Goal: Task Accomplishment & Management: Complete application form

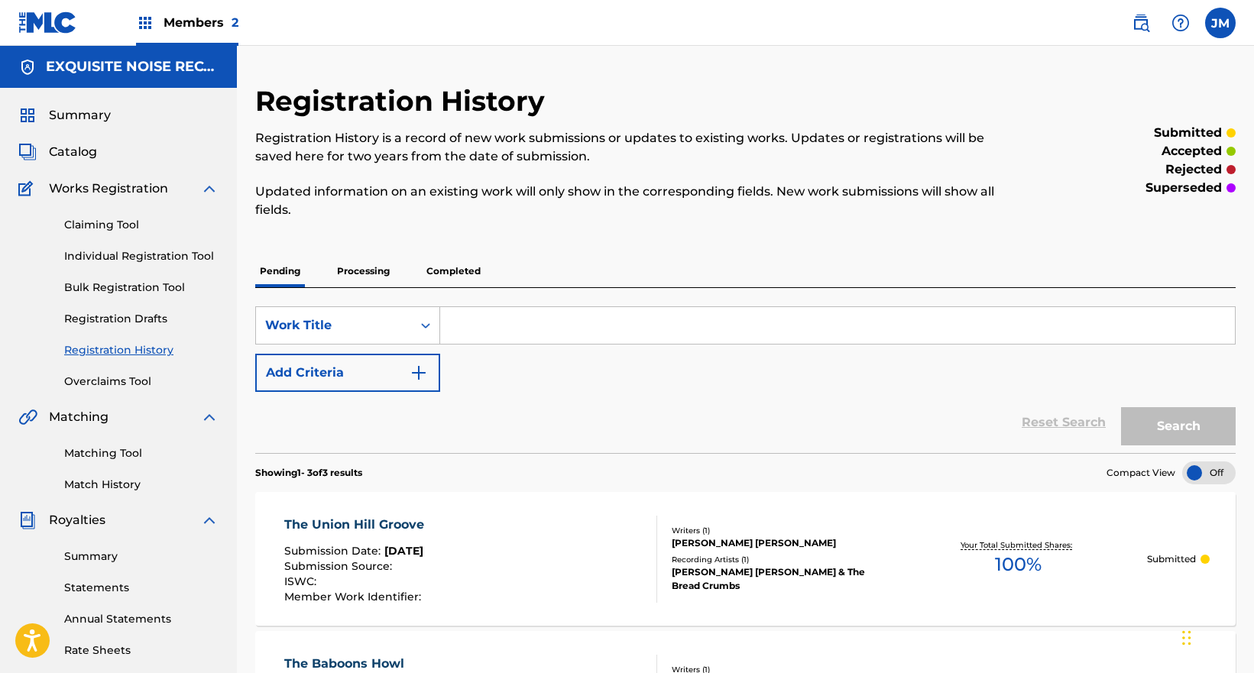
scroll to position [153, 0]
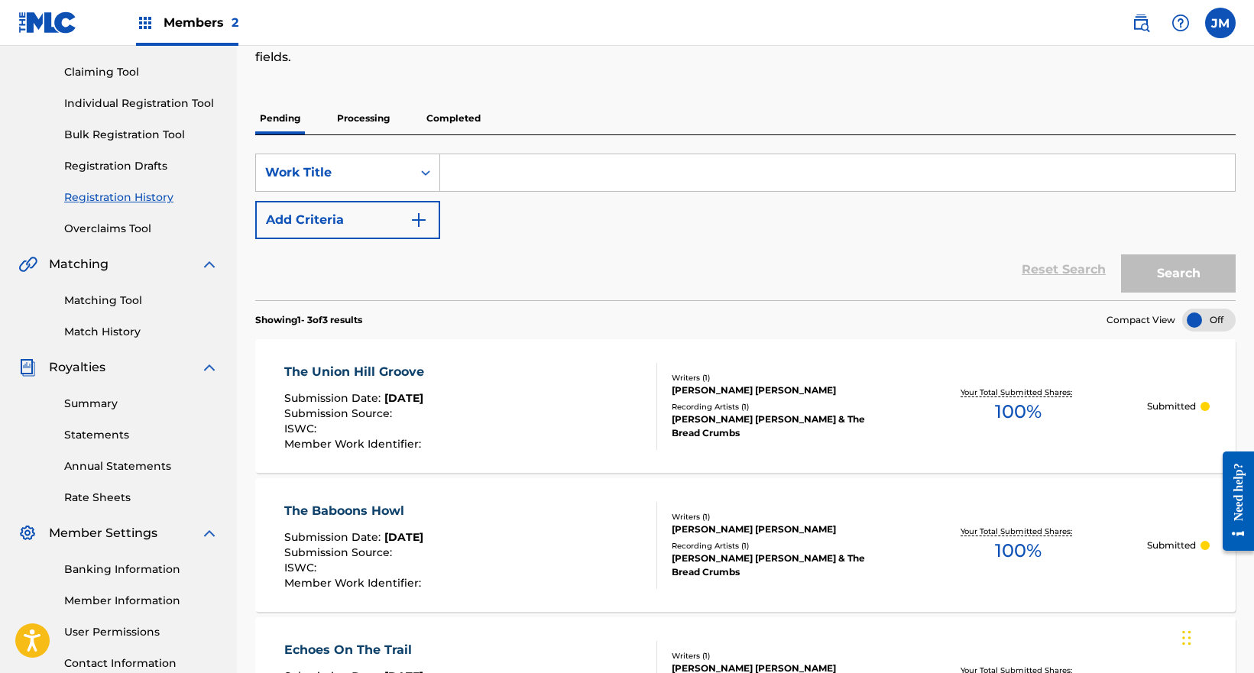
click at [129, 102] on link "Individual Registration Tool" at bounding box center [141, 104] width 154 height 16
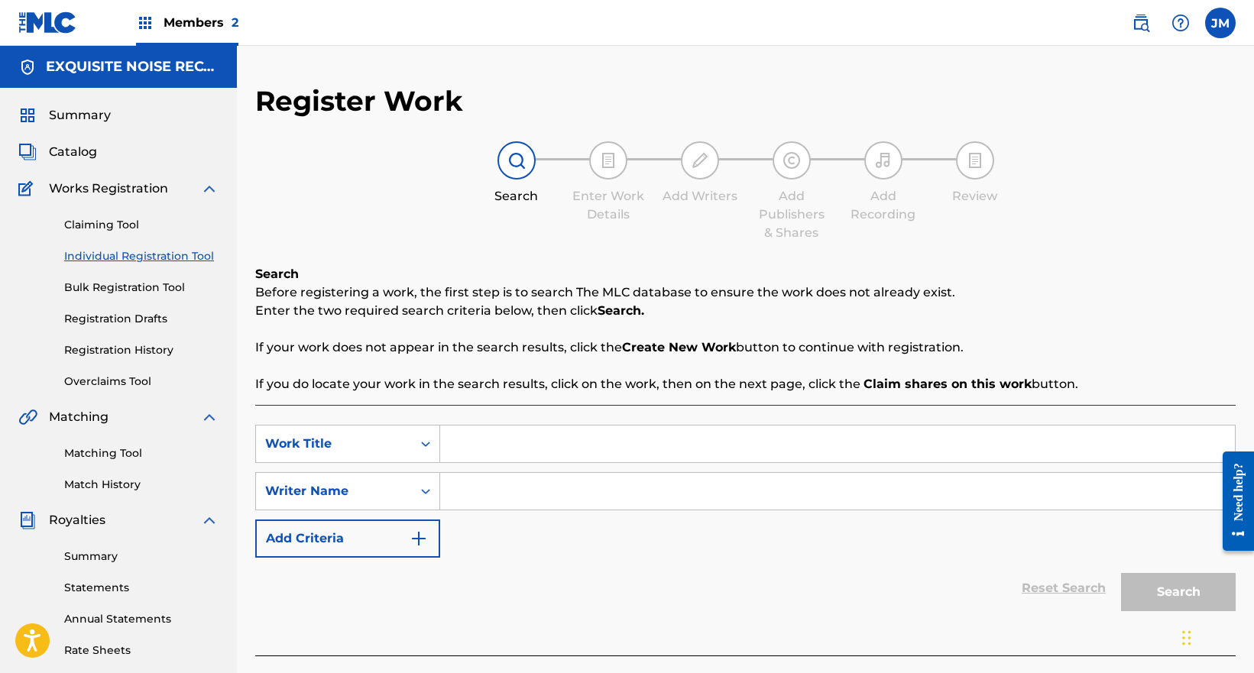
click at [459, 452] on input "Search Form" at bounding box center [837, 444] width 795 height 37
paste input "Parallax Extended"
type input "Parallax Extended"
click at [505, 498] on input "Search Form" at bounding box center [837, 491] width 795 height 37
paste input "[PERSON_NAME] Mrithik"
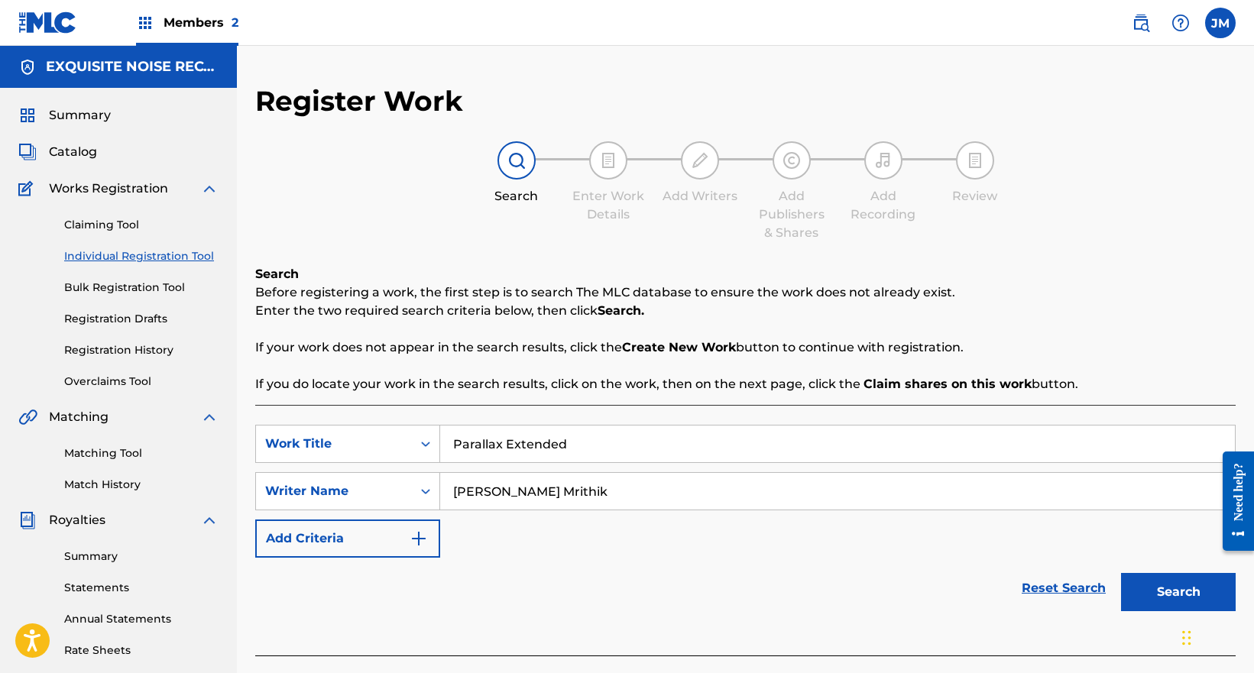
type input "[PERSON_NAME] Mrithik"
click at [1228, 597] on button "Search" at bounding box center [1178, 592] width 115 height 38
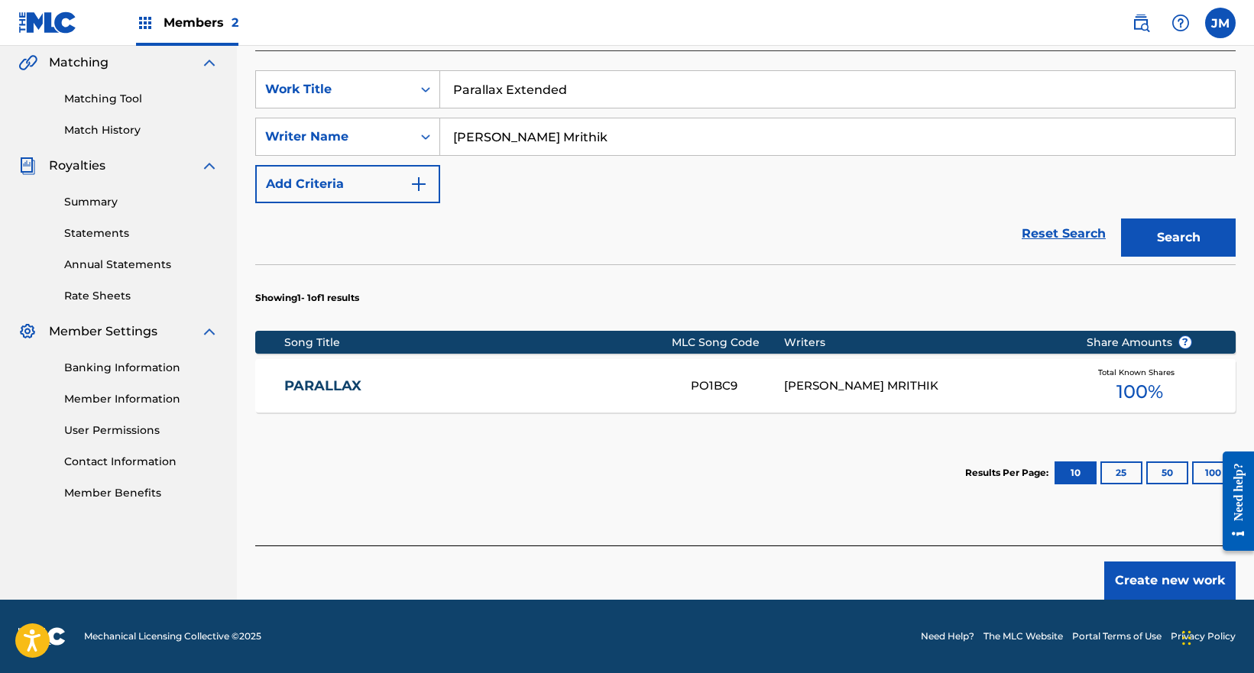
click at [1158, 580] on button "Create new work" at bounding box center [1169, 581] width 131 height 38
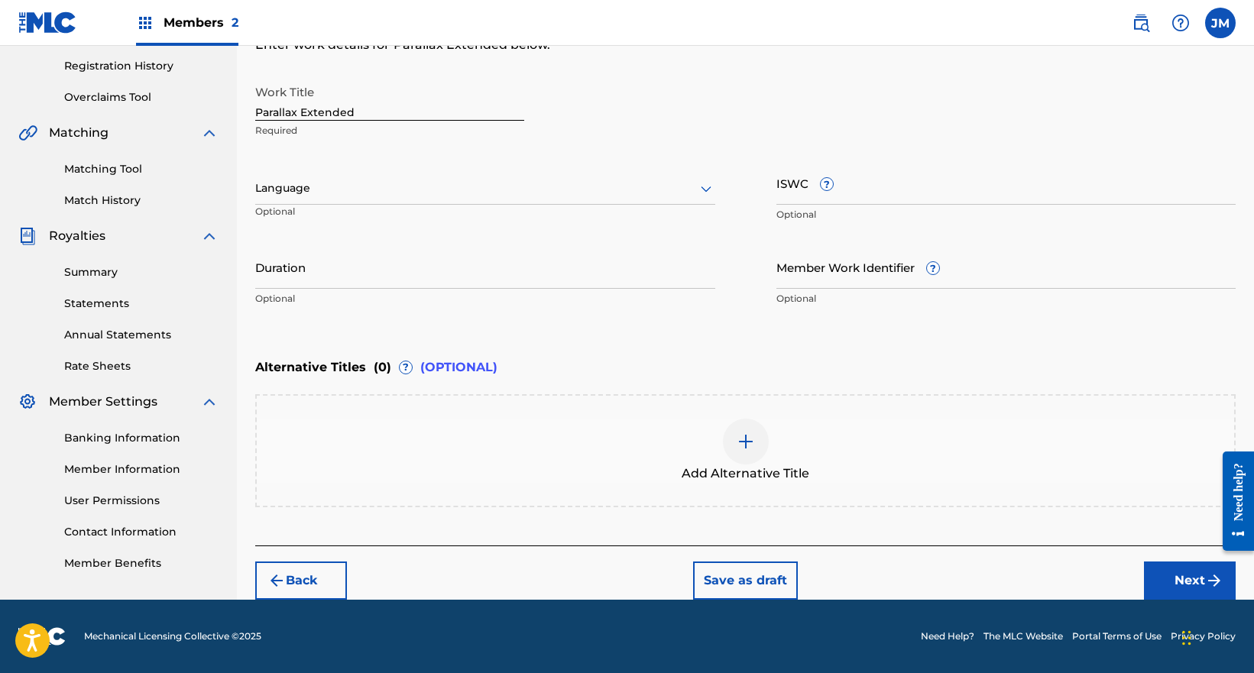
click at [1158, 579] on button "Next" at bounding box center [1190, 581] width 92 height 38
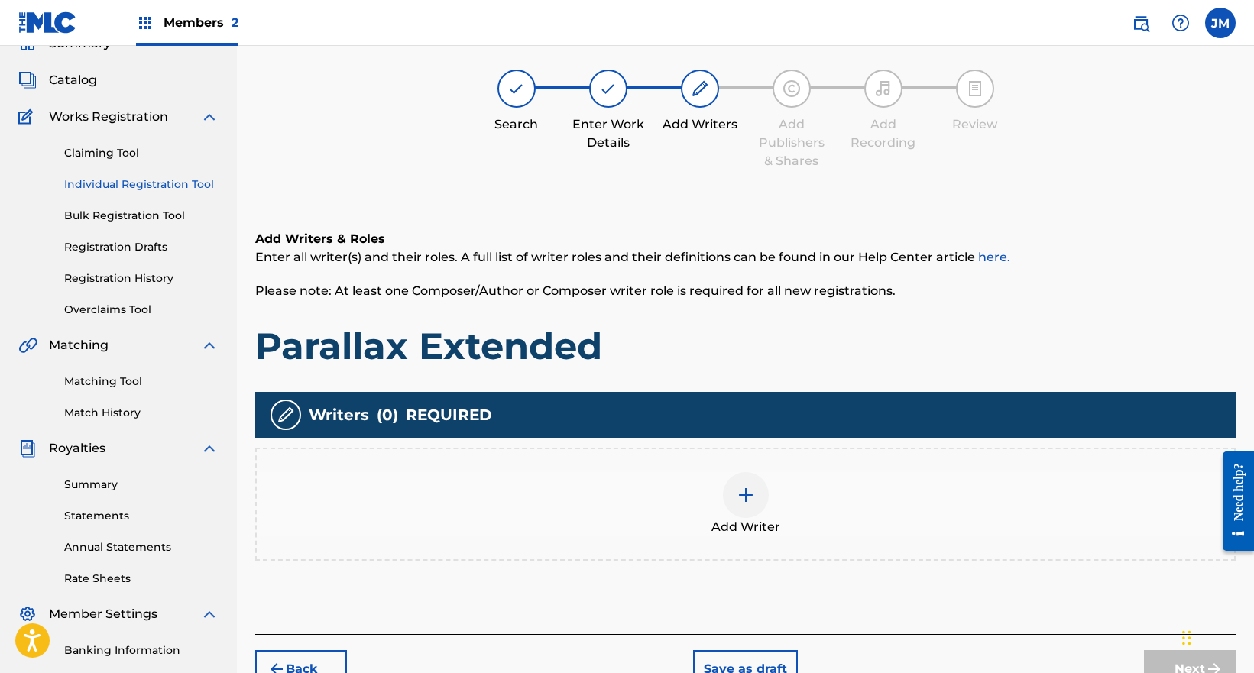
scroll to position [69, 0]
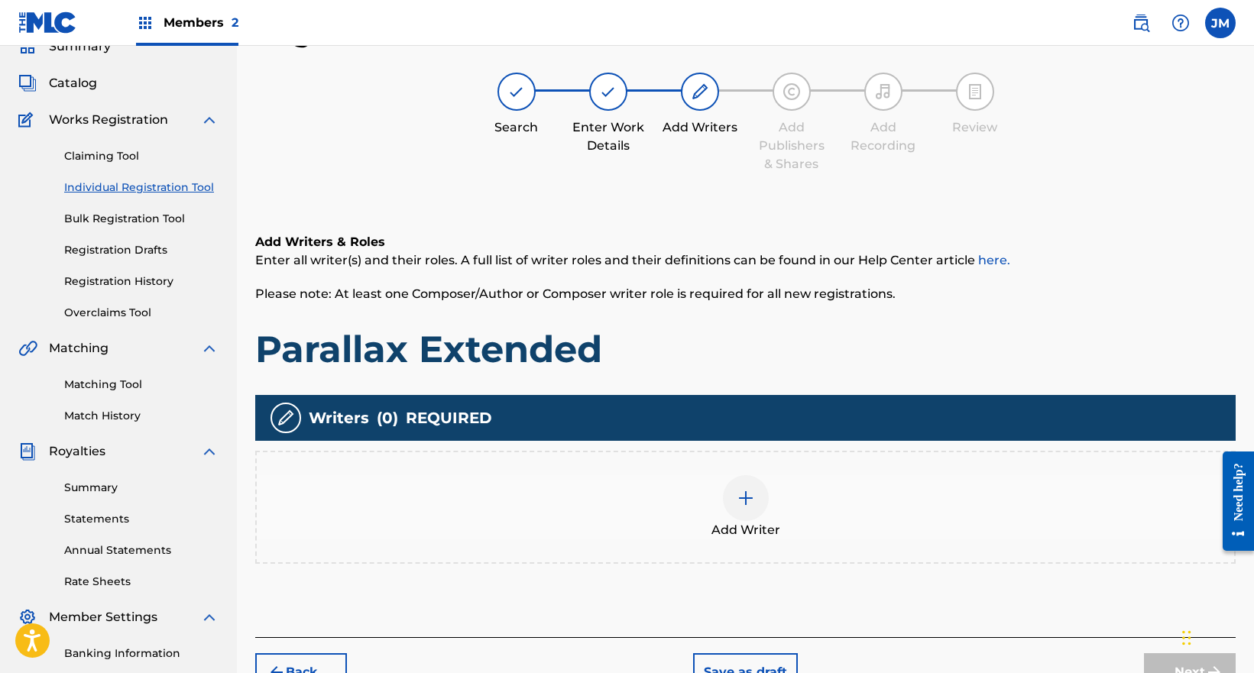
click at [805, 513] on div "Add Writer" at bounding box center [745, 507] width 977 height 64
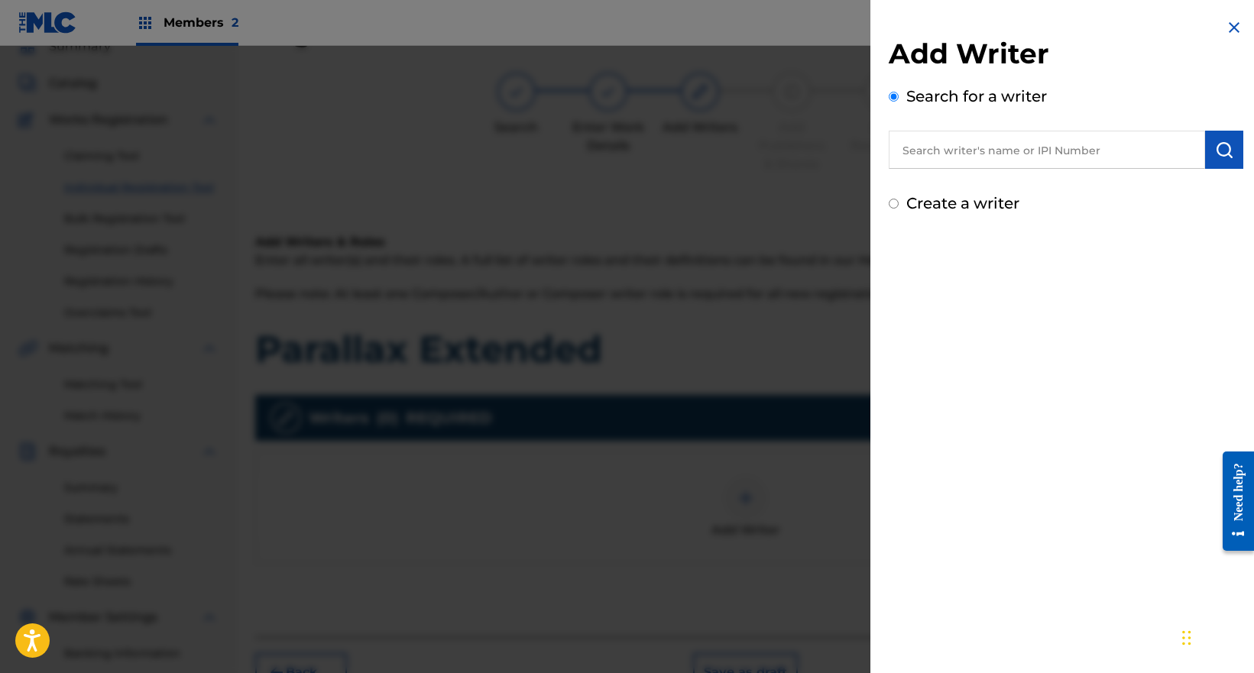
click at [981, 157] on input "text" at bounding box center [1047, 150] width 316 height 38
paste input "[PERSON_NAME] Mrithik"
type input "[PERSON_NAME] Mrithik"
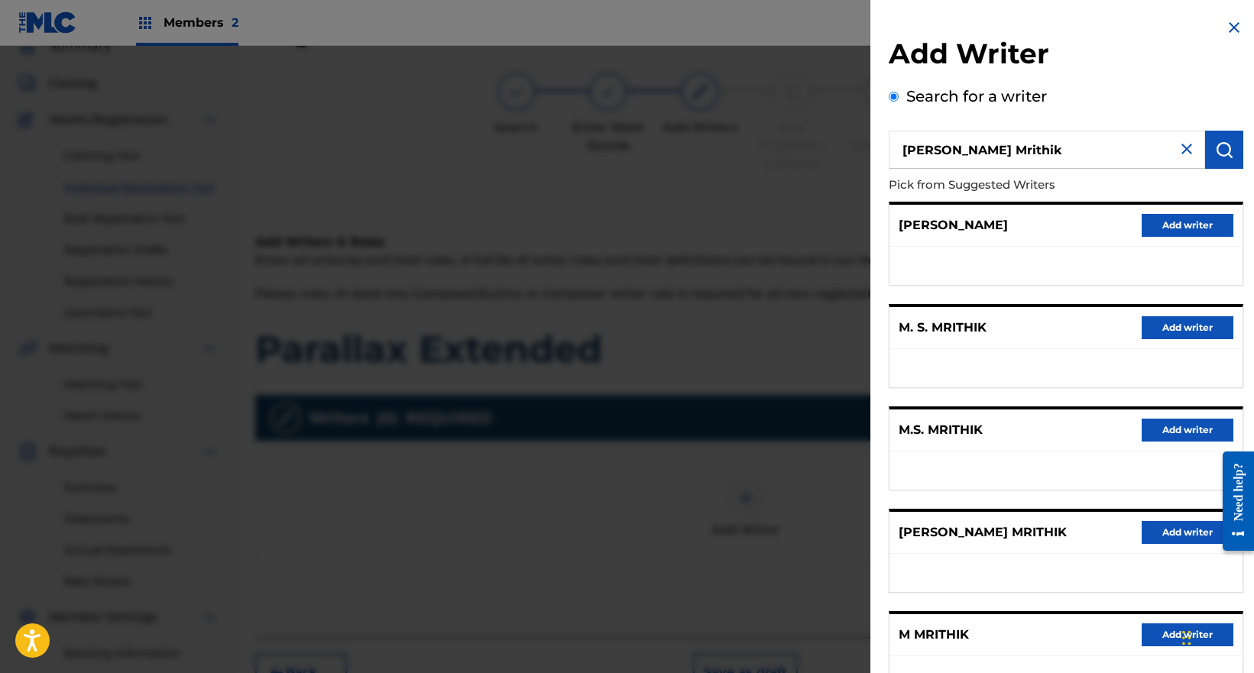
click at [1159, 533] on button "Add writer" at bounding box center [1188, 532] width 92 height 23
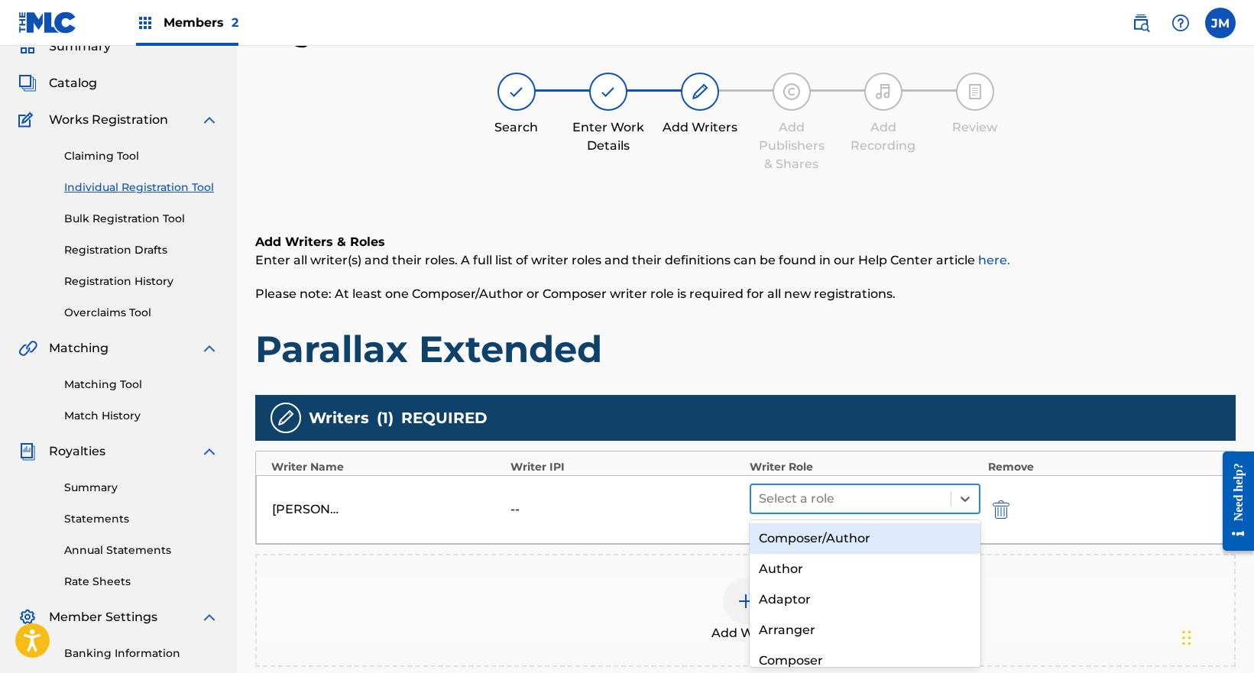
click at [822, 494] on div at bounding box center [851, 498] width 184 height 21
click at [808, 538] on div "Composer/Author" at bounding box center [865, 538] width 231 height 31
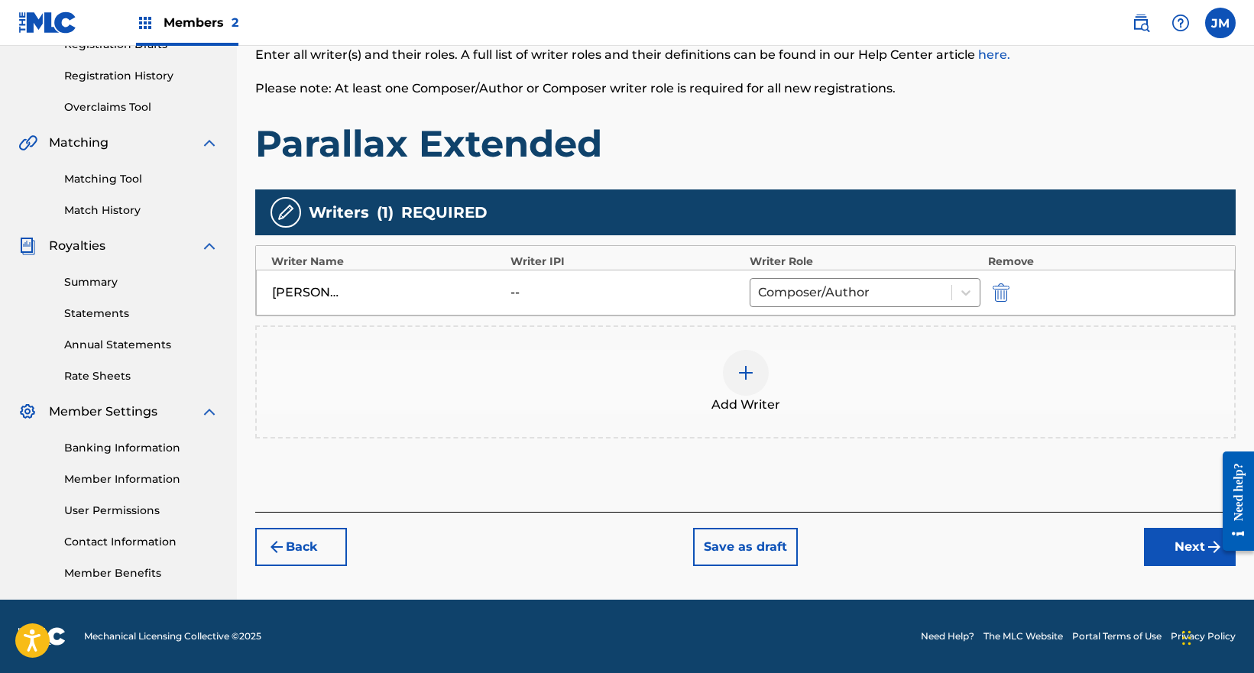
click at [1170, 551] on button "Next" at bounding box center [1190, 547] width 92 height 38
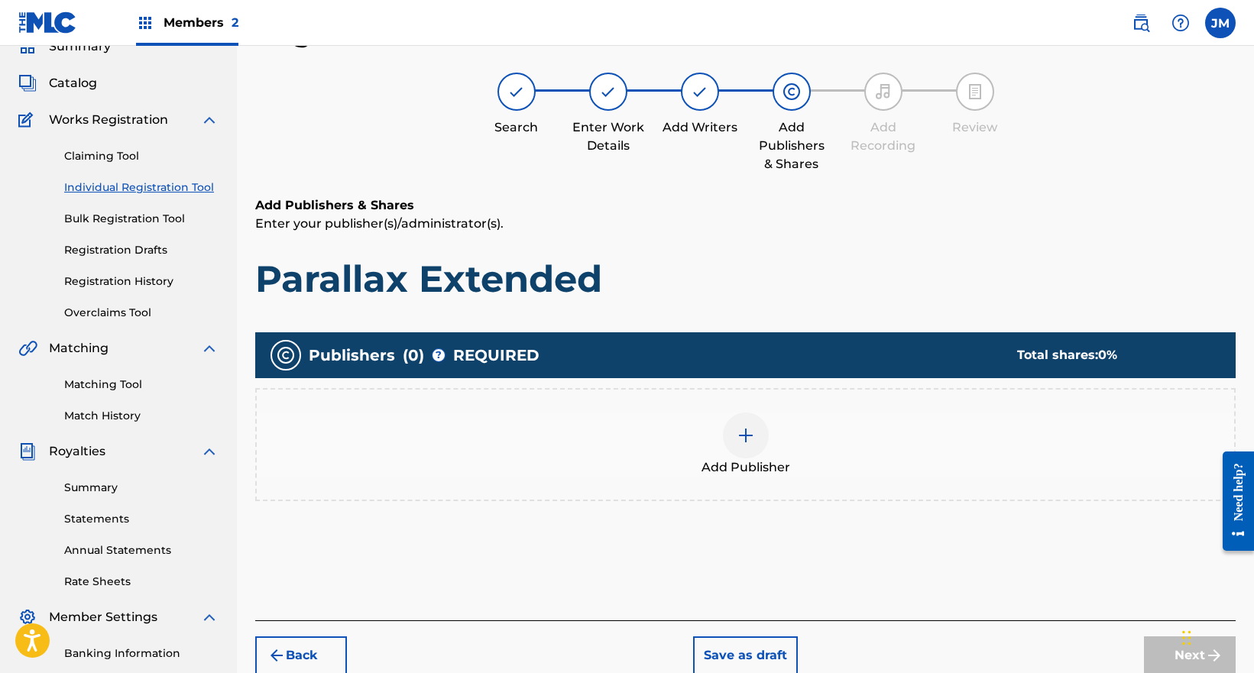
click at [853, 471] on div "Add Publisher" at bounding box center [745, 445] width 977 height 64
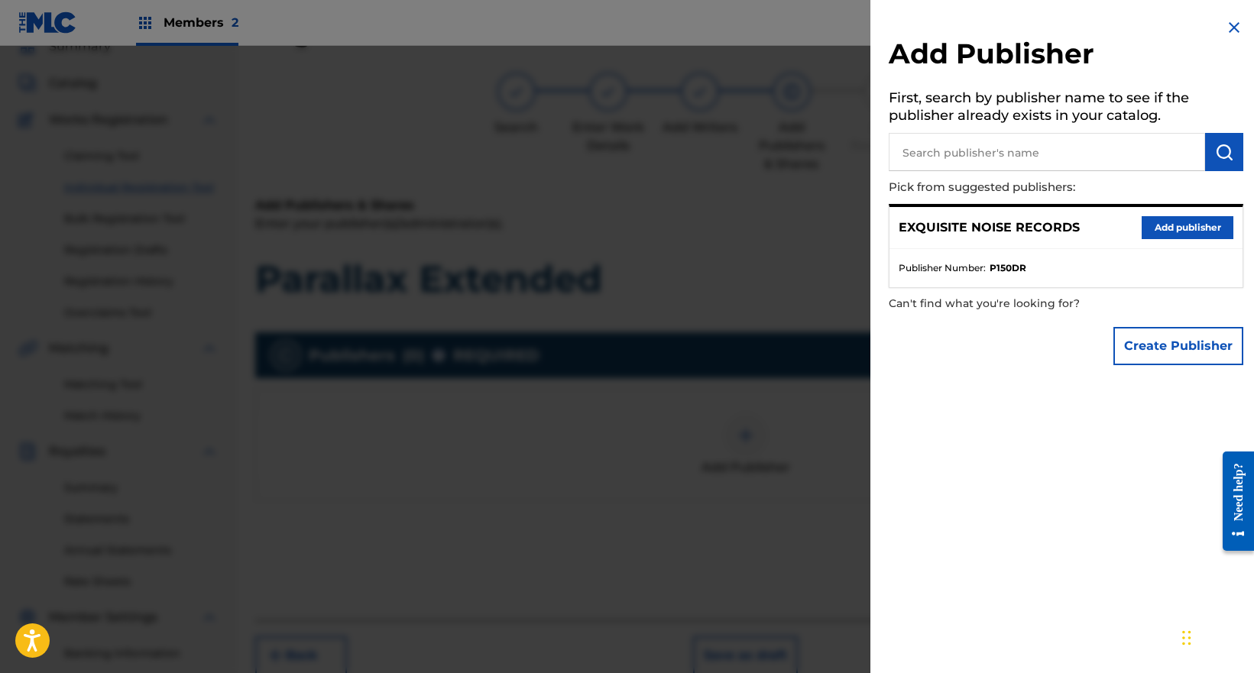
click at [1161, 224] on button "Add publisher" at bounding box center [1188, 227] width 92 height 23
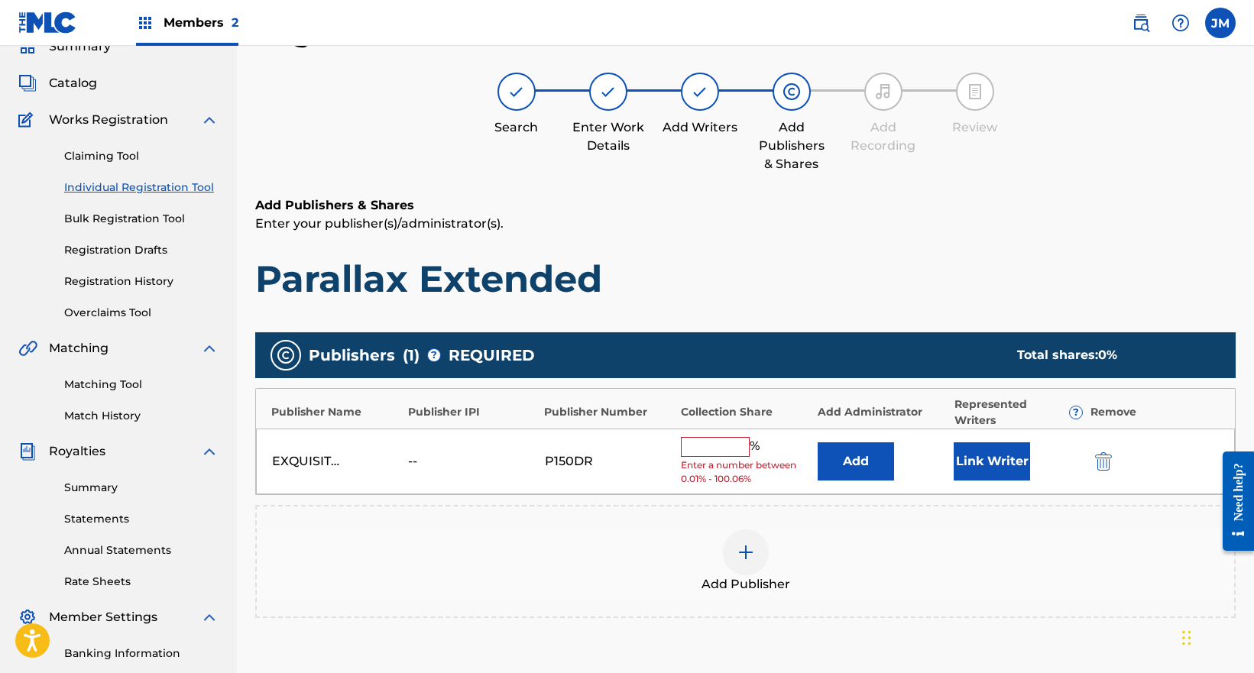
click at [717, 449] on input "text" at bounding box center [715, 447] width 69 height 20
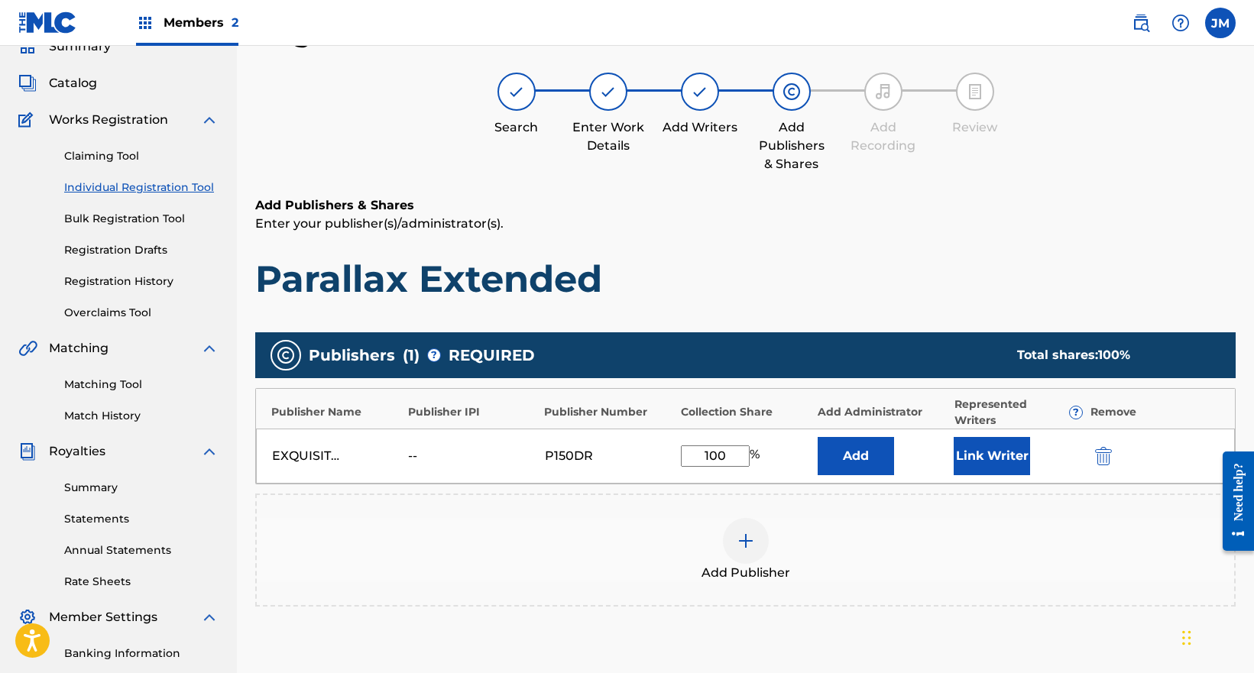
type input "100"
click at [988, 455] on button "Link Writer" at bounding box center [992, 456] width 76 height 38
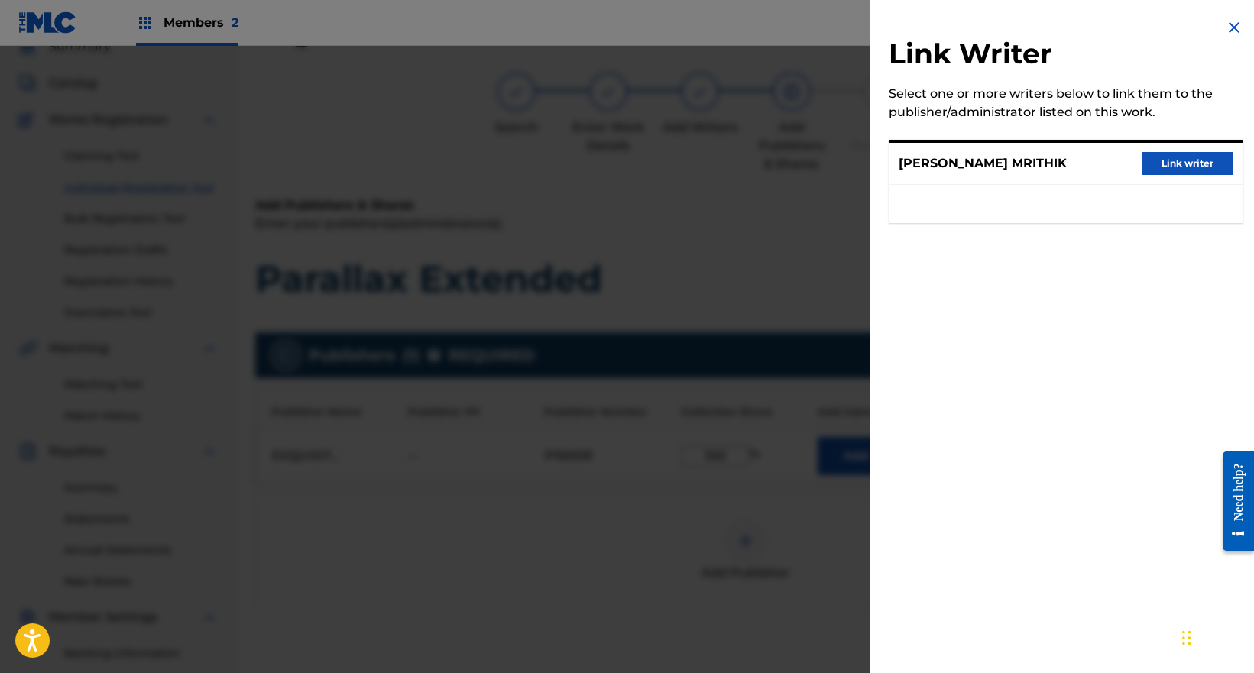
click at [1159, 164] on button "Link writer" at bounding box center [1188, 163] width 92 height 23
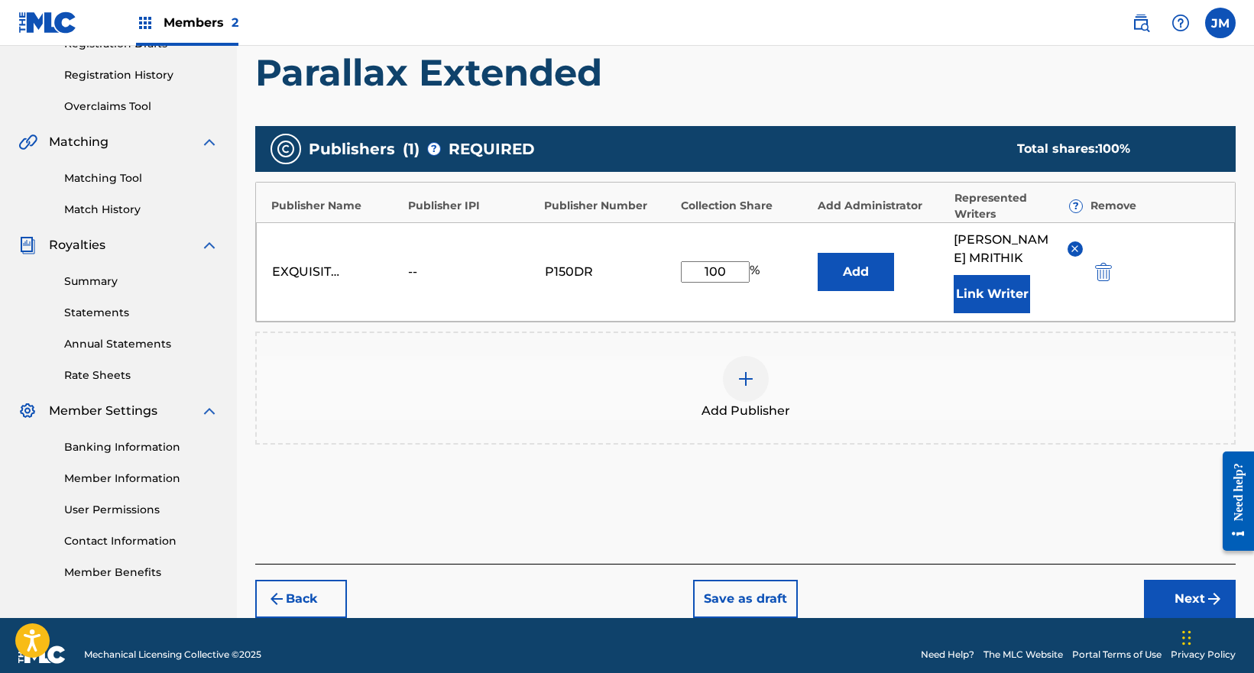
click at [1173, 585] on button "Next" at bounding box center [1190, 599] width 92 height 38
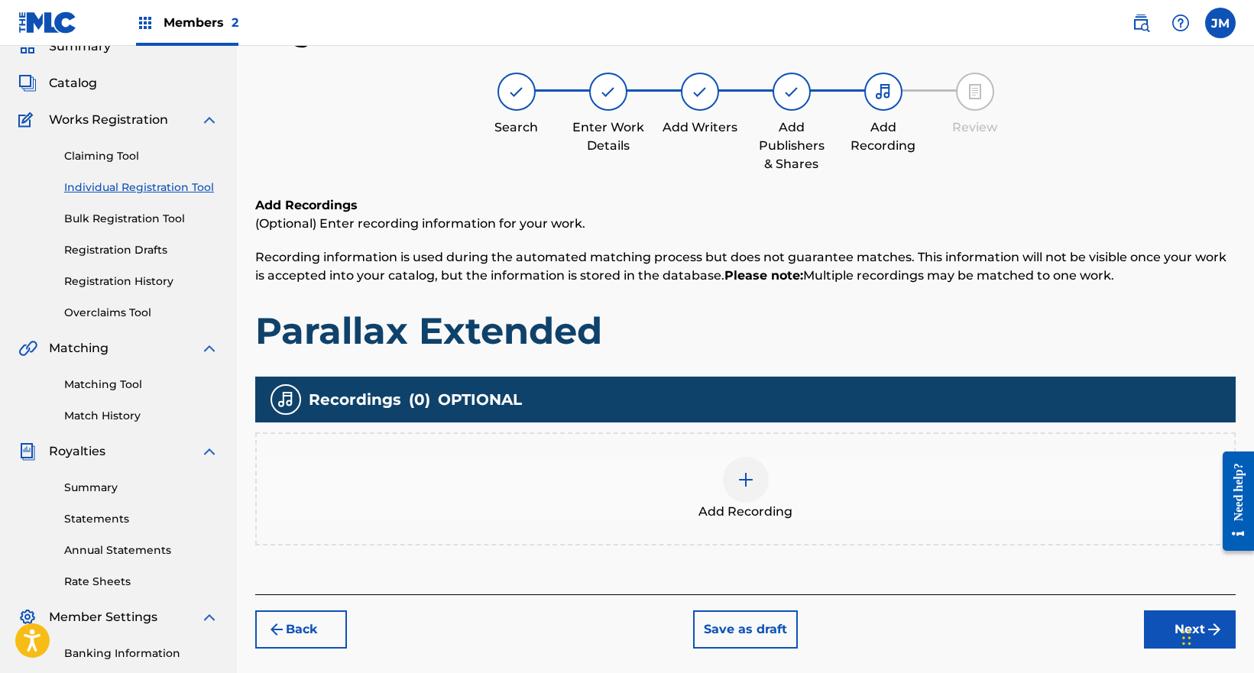
click at [775, 494] on div "Add Recording" at bounding box center [745, 489] width 977 height 64
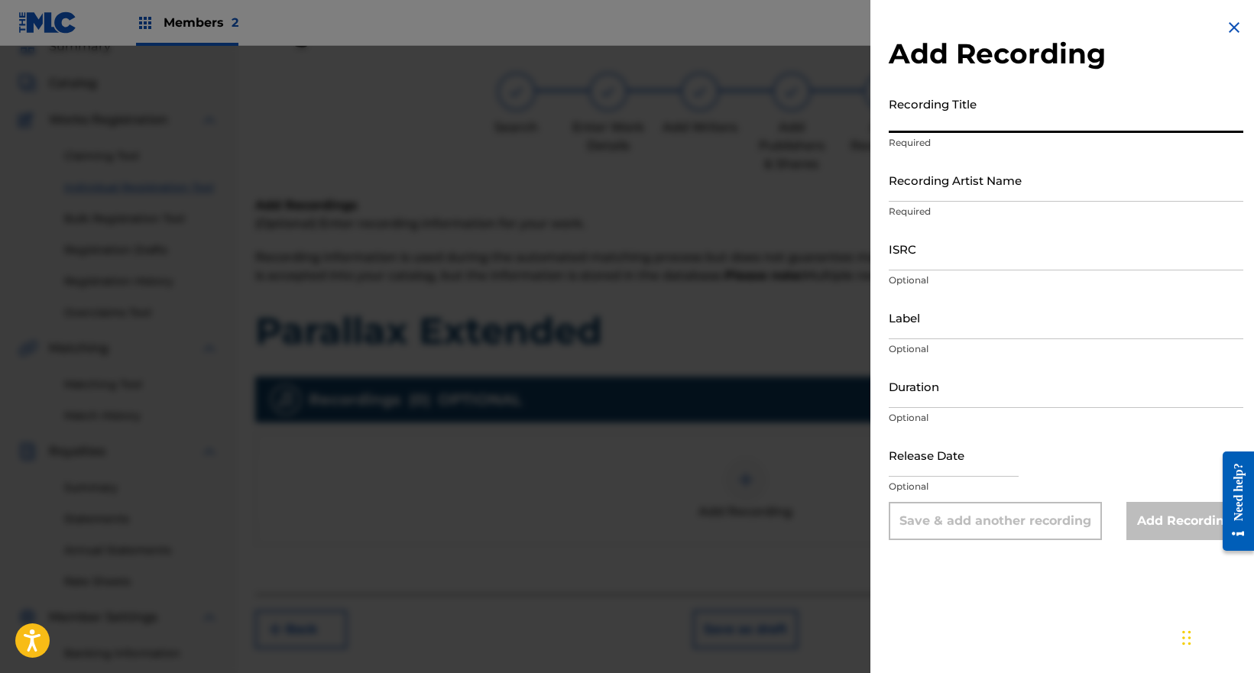
click at [1025, 118] on input "Recording Title" at bounding box center [1066, 111] width 355 height 44
paste input "Parallax Extended"
type input "Parallax Extended"
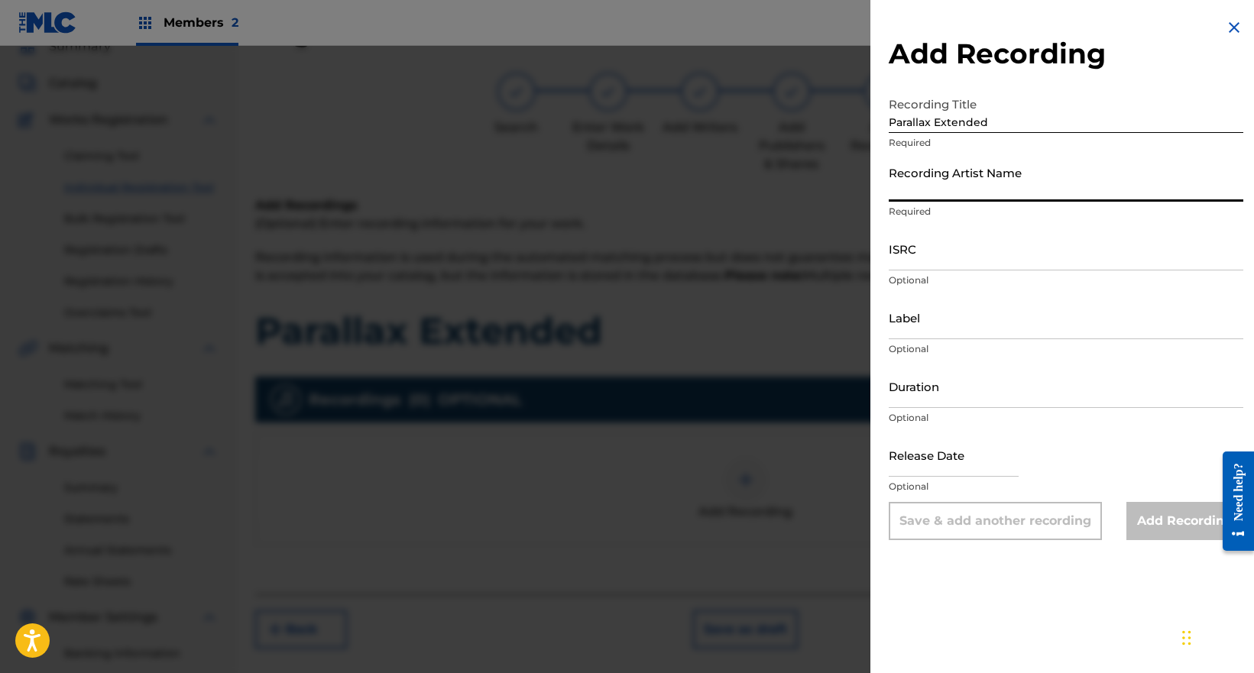
paste input "Mrithik M S"
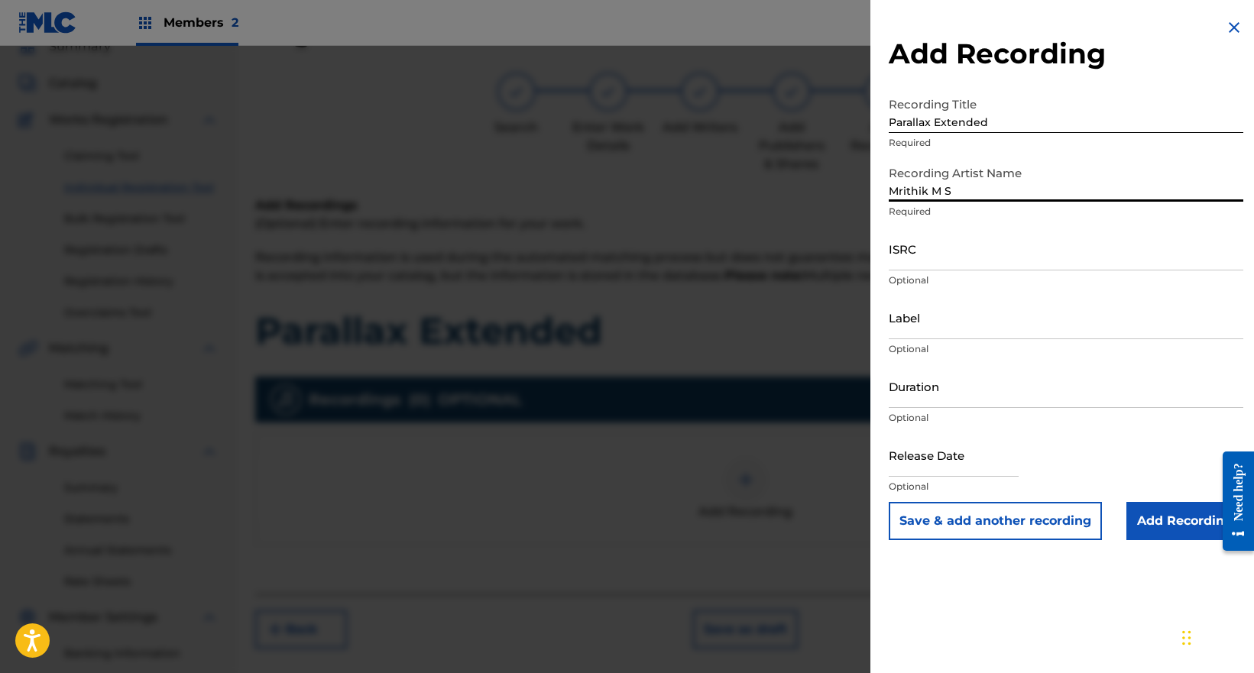
type input "Mrithik M S"
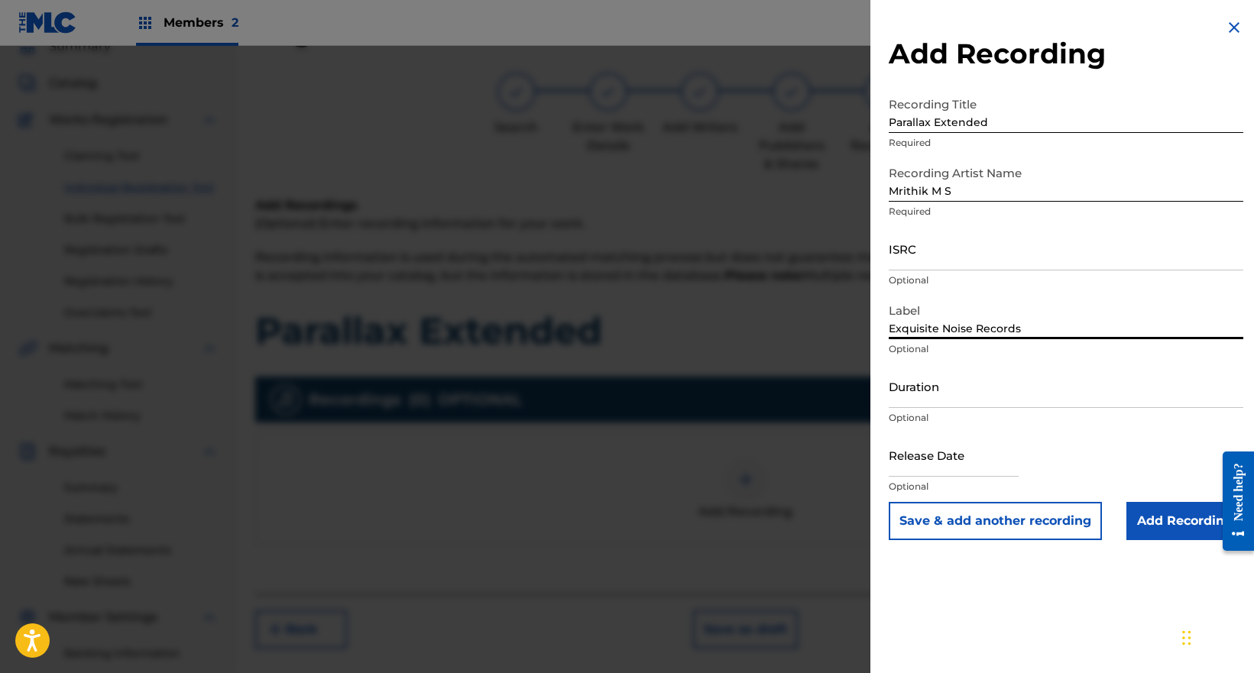
type input "Exquisite Noise Records"
click at [1171, 522] on input "Add Recording" at bounding box center [1184, 521] width 117 height 38
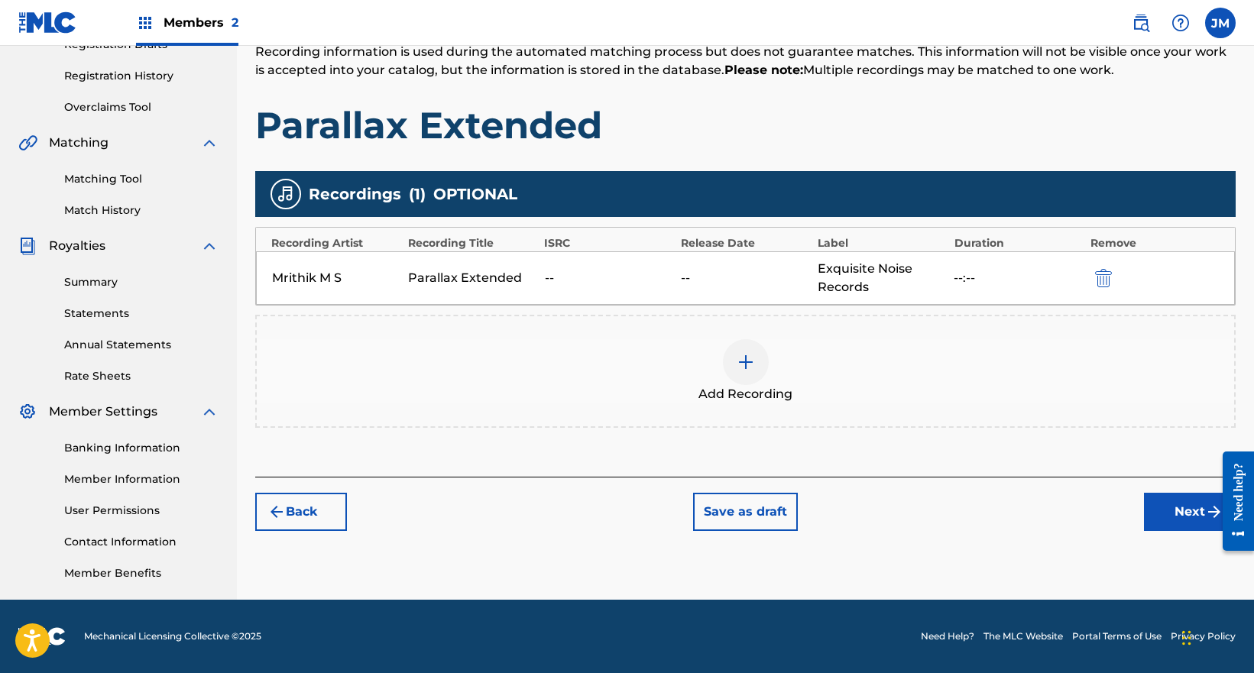
click at [1170, 516] on button "Next" at bounding box center [1190, 512] width 92 height 38
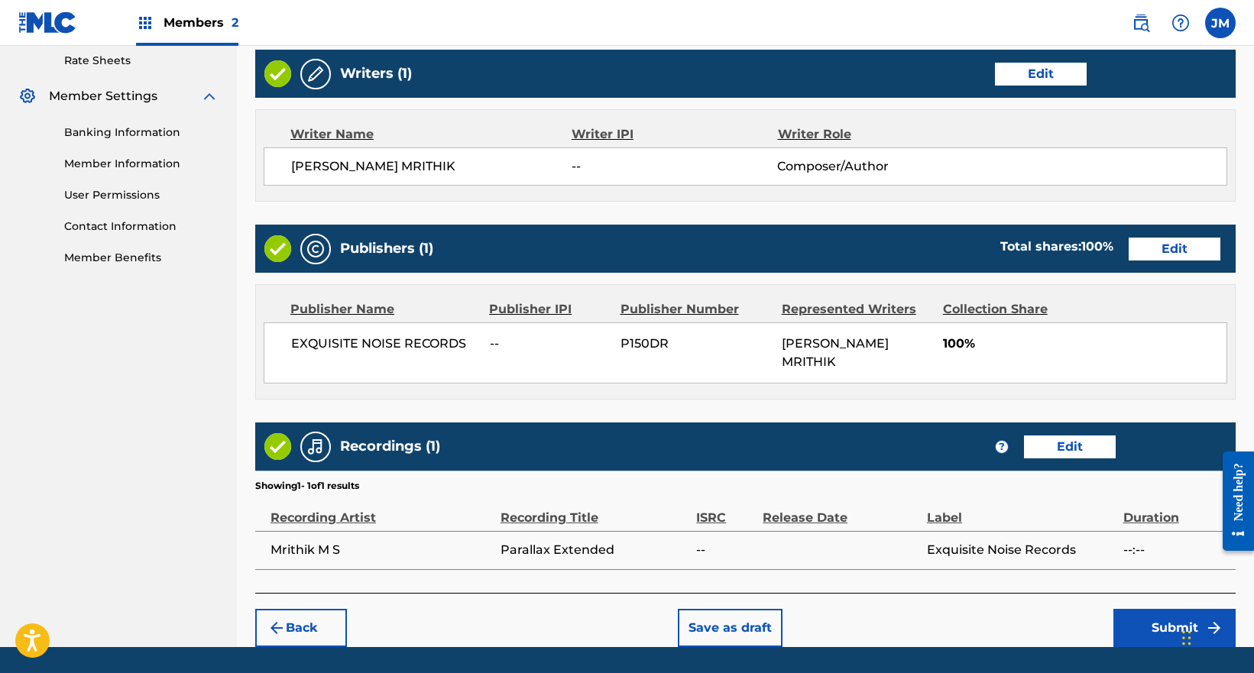
scroll to position [619, 0]
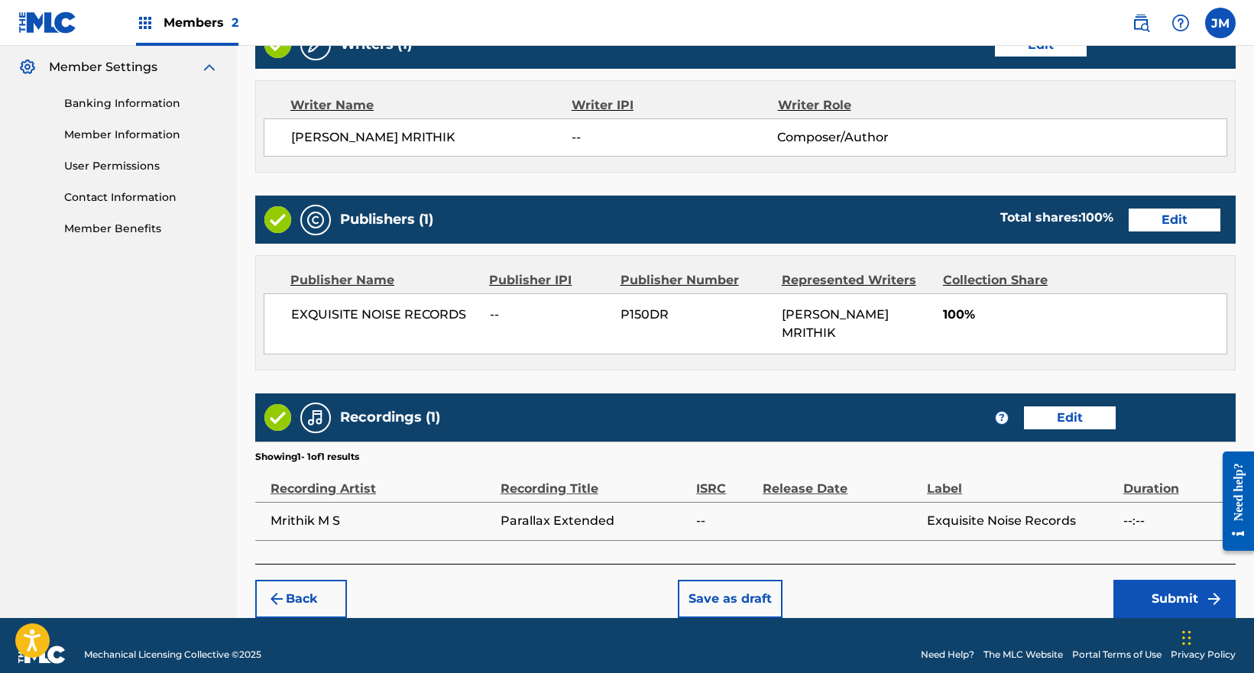
click at [1165, 580] on button "Submit" at bounding box center [1174, 599] width 122 height 38
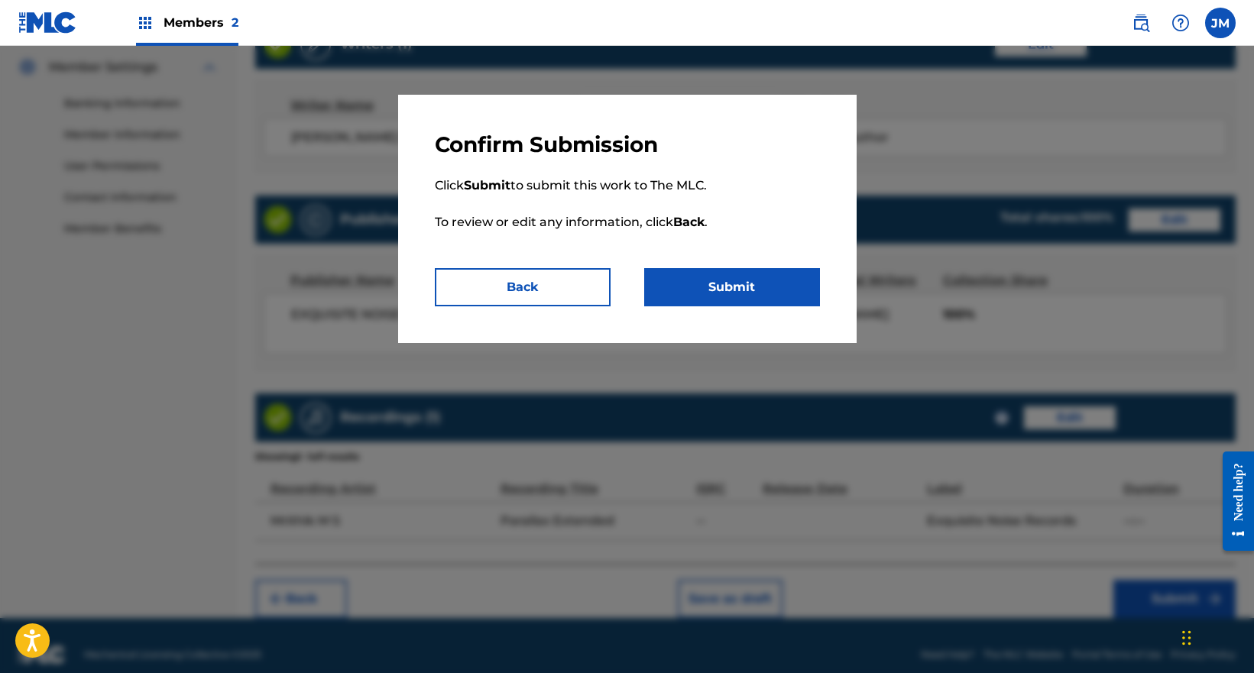
click at [721, 290] on button "Submit" at bounding box center [732, 287] width 176 height 38
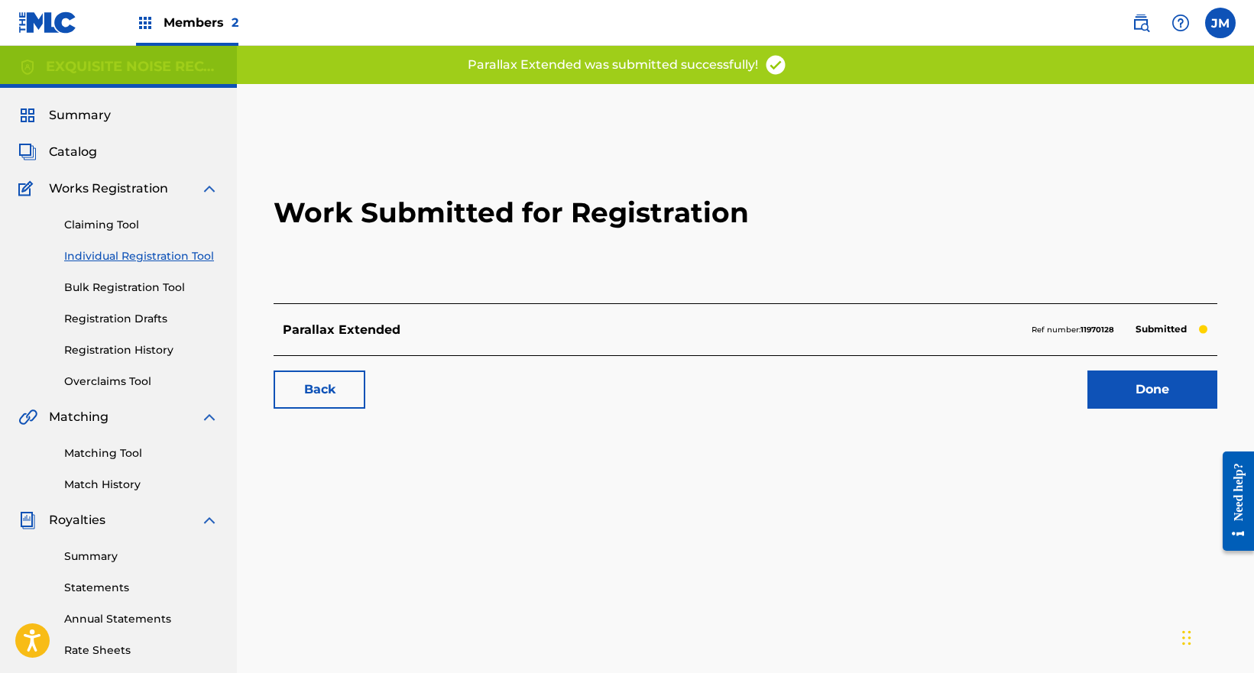
click at [1135, 383] on link "Done" at bounding box center [1152, 390] width 130 height 38
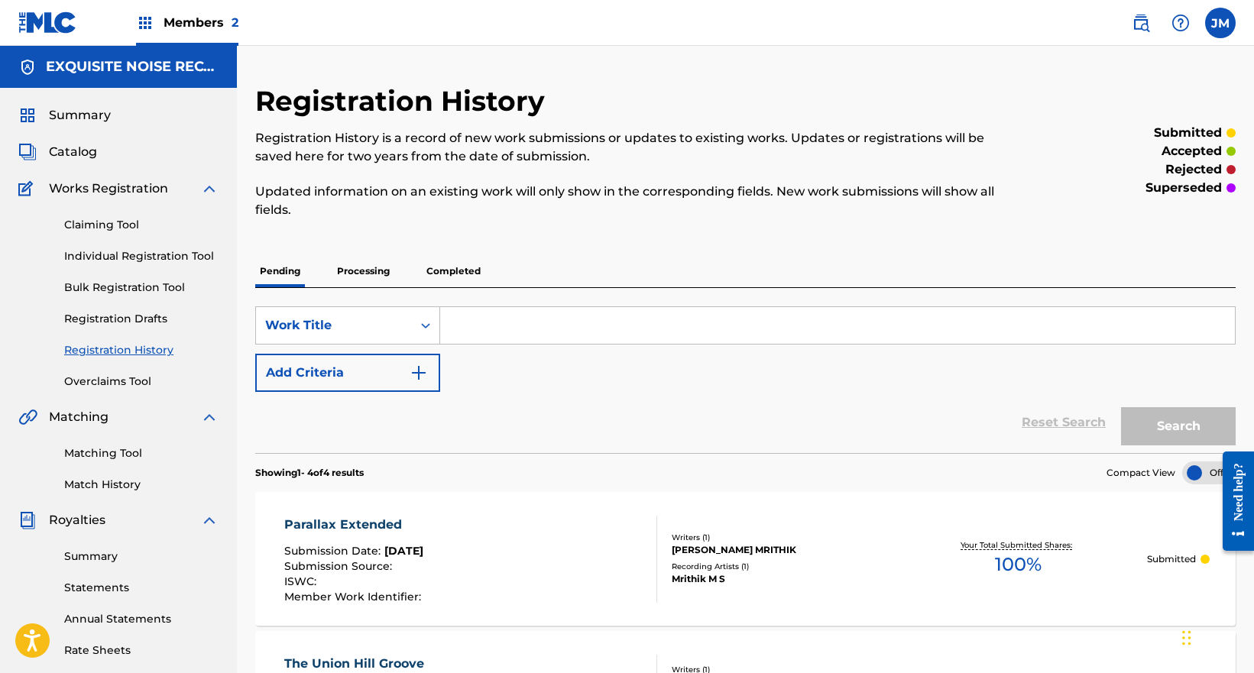
click at [125, 254] on link "Individual Registration Tool" at bounding box center [141, 256] width 154 height 16
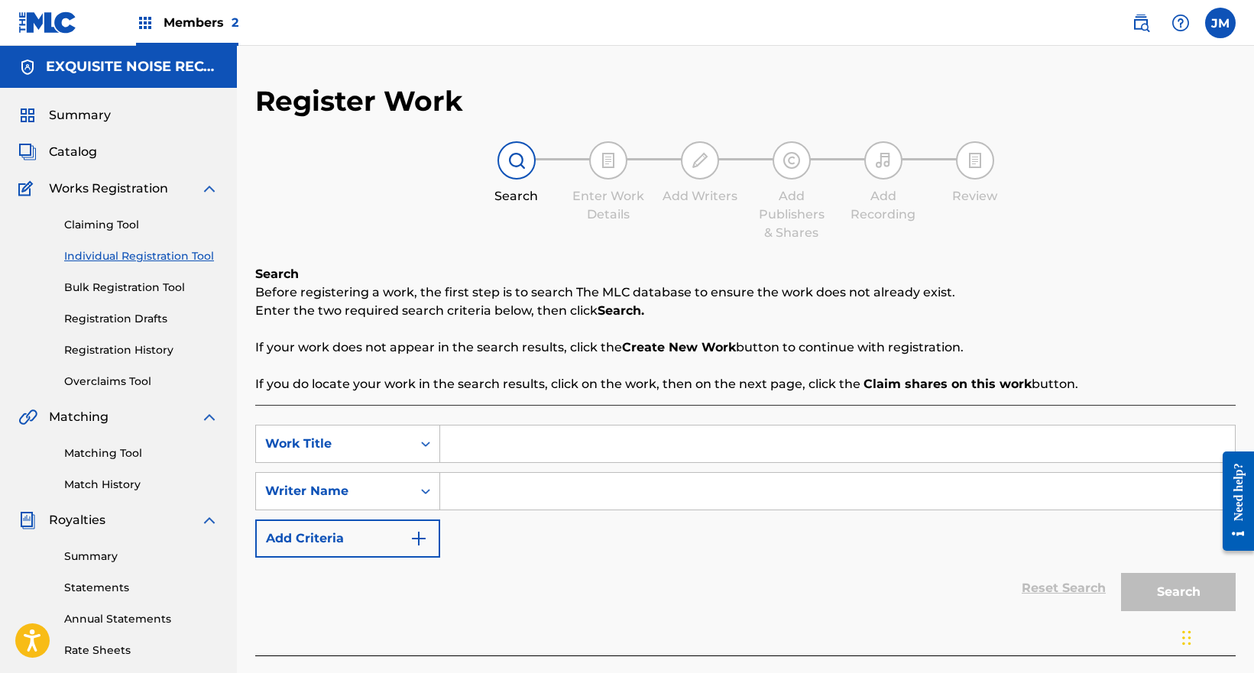
click at [498, 442] on input "Search Form" at bounding box center [837, 444] width 795 height 37
paste input "Parallax 3"
type input "Parallax 3"
click at [483, 497] on input "Search Form" at bounding box center [837, 491] width 795 height 37
type input "N"
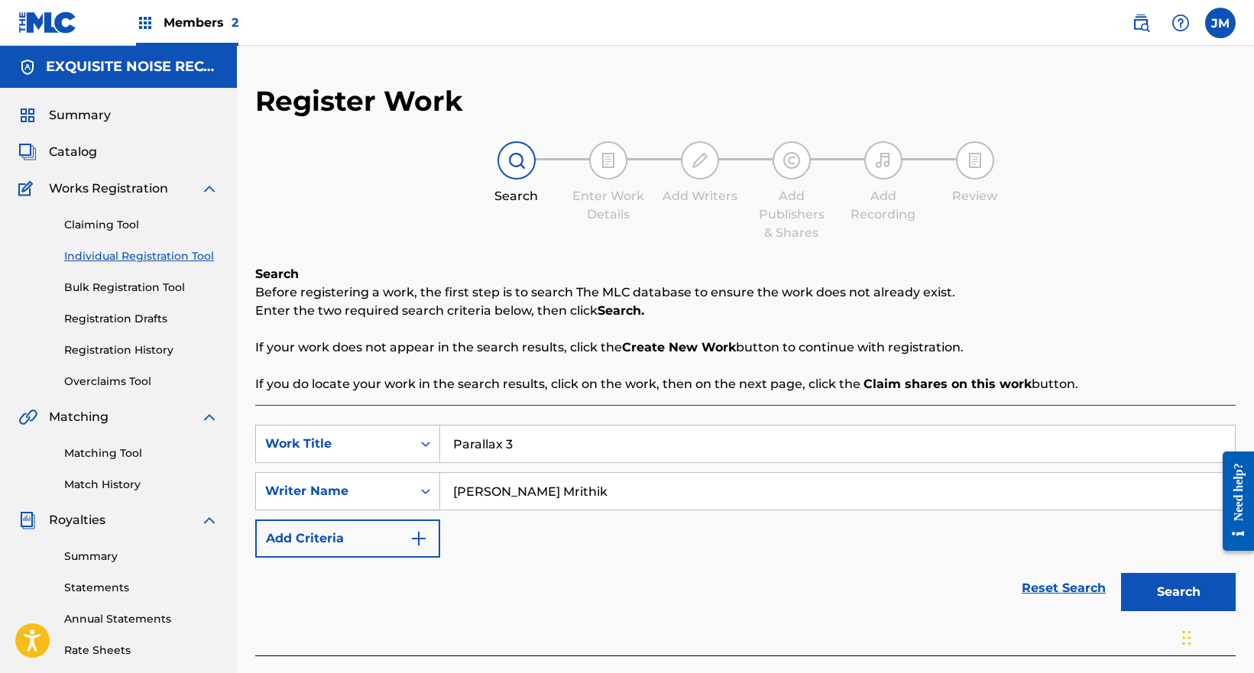
type input "[PERSON_NAME] Mrithik"
click at [1179, 589] on button "Search" at bounding box center [1178, 592] width 115 height 38
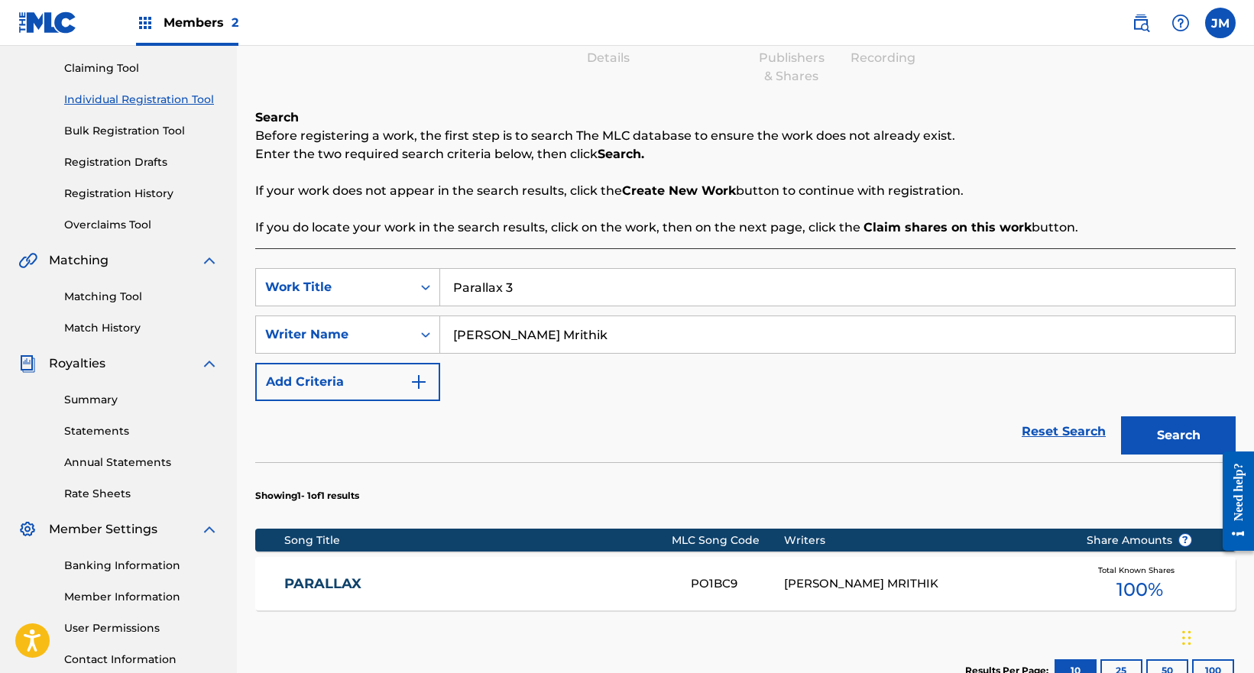
scroll to position [355, 0]
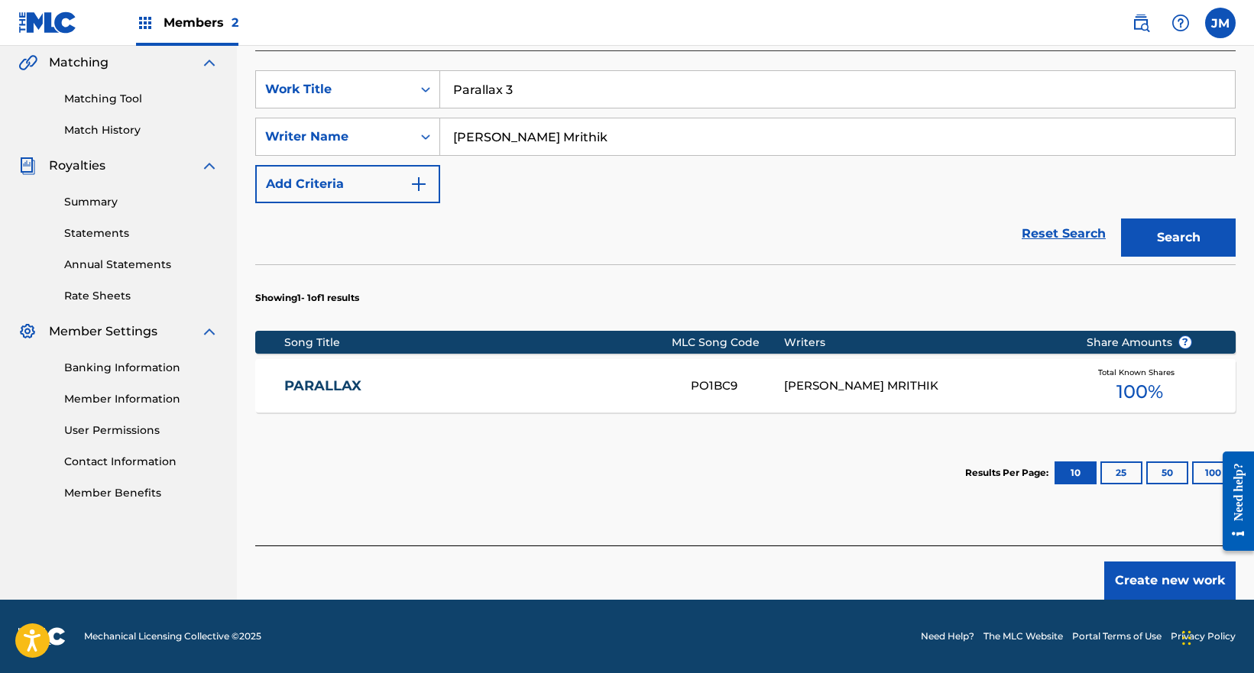
click at [1135, 586] on button "Create new work" at bounding box center [1169, 581] width 131 height 38
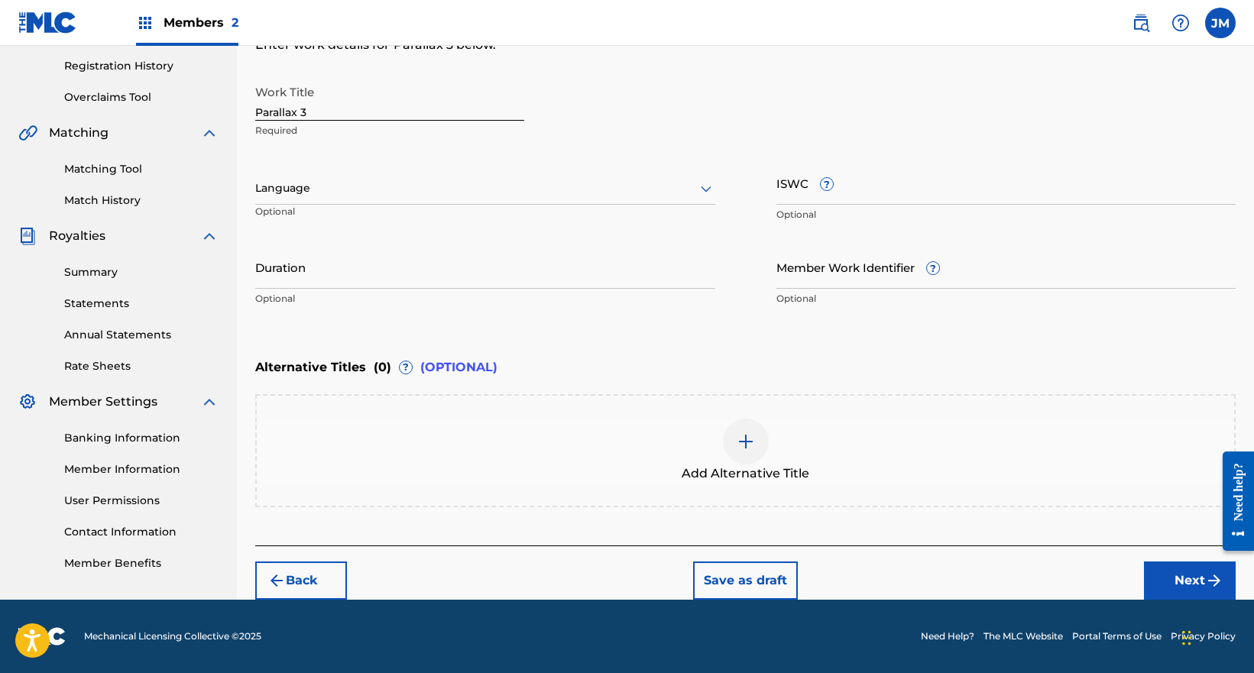
click at [1184, 585] on button "Next" at bounding box center [1190, 581] width 92 height 38
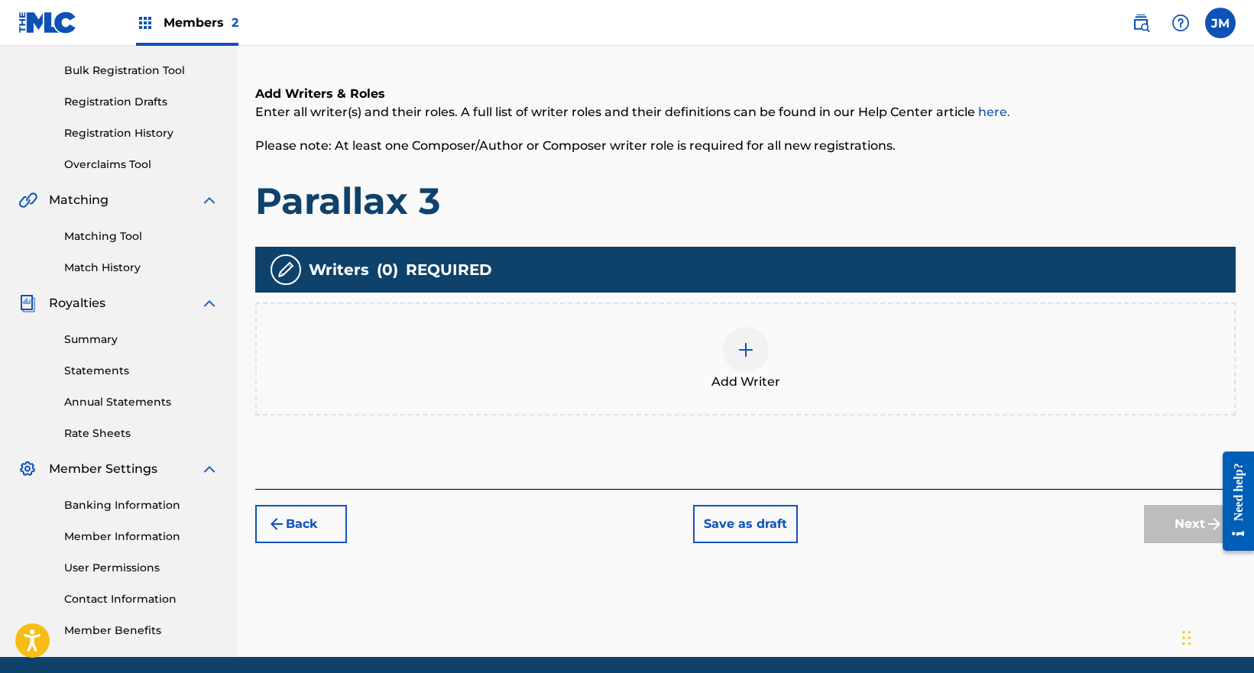
scroll to position [69, 0]
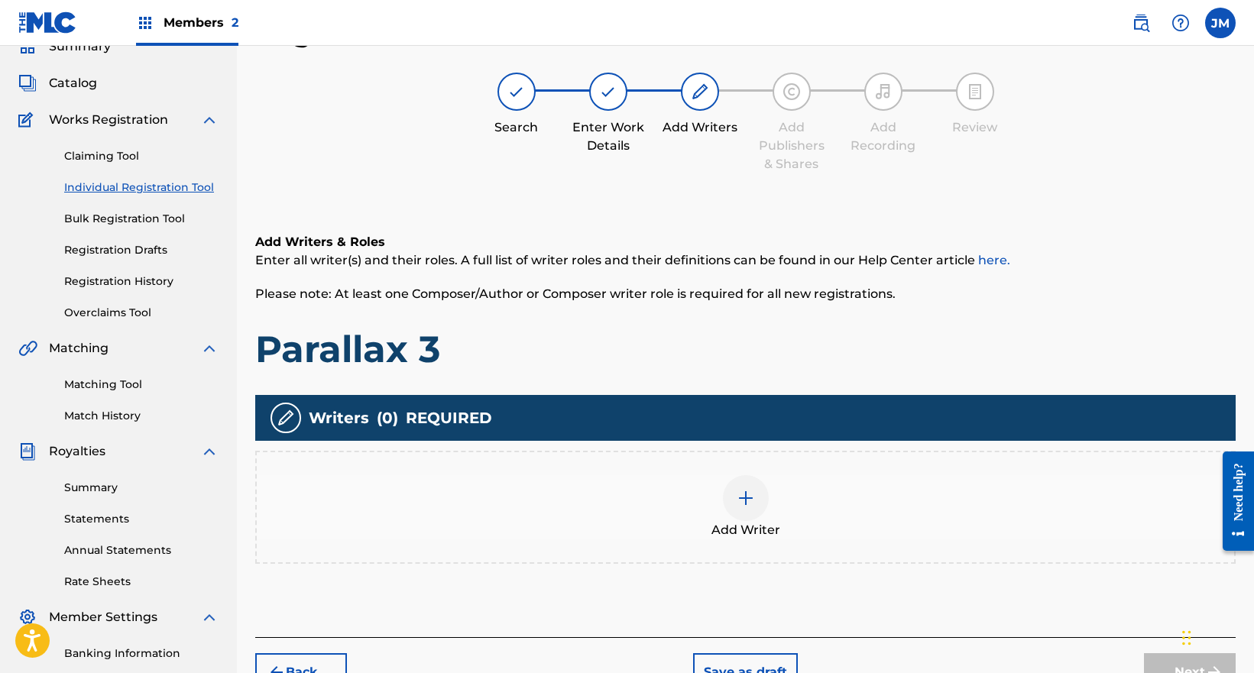
click at [873, 525] on div "Add Writer" at bounding box center [745, 507] width 977 height 64
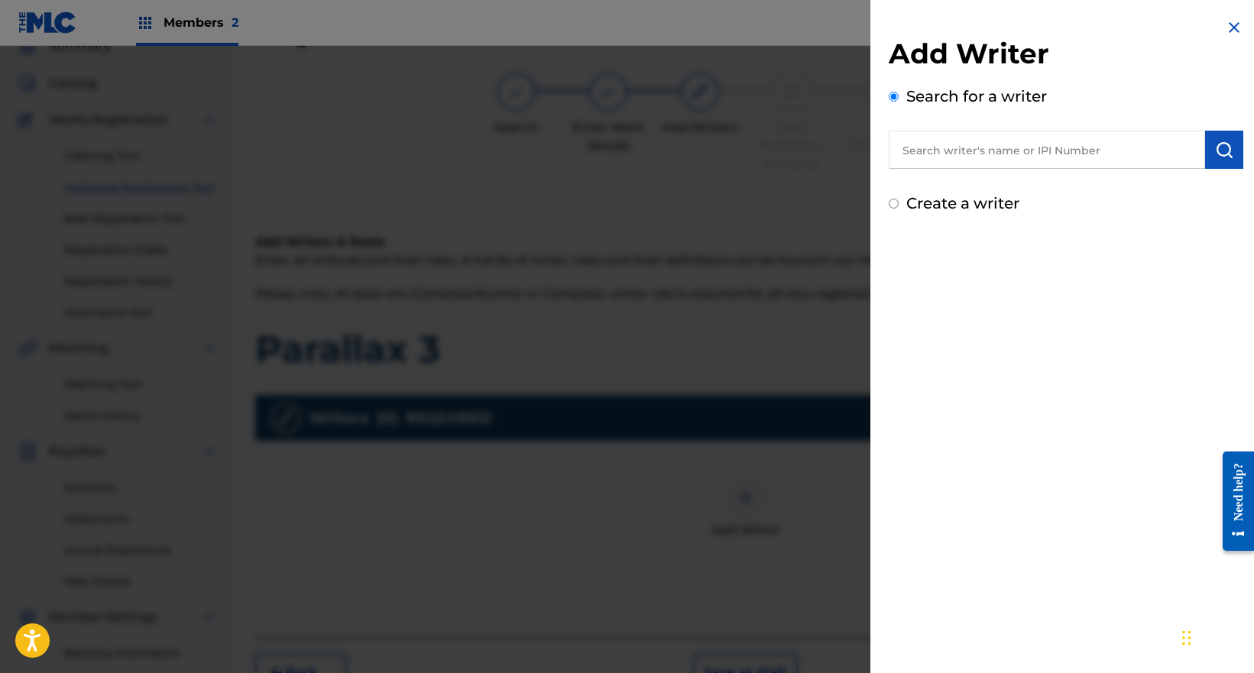
click at [967, 154] on input "text" at bounding box center [1047, 150] width 316 height 38
paste input "[PERSON_NAME] Mrithik"
type input "[PERSON_NAME] Mrithik"
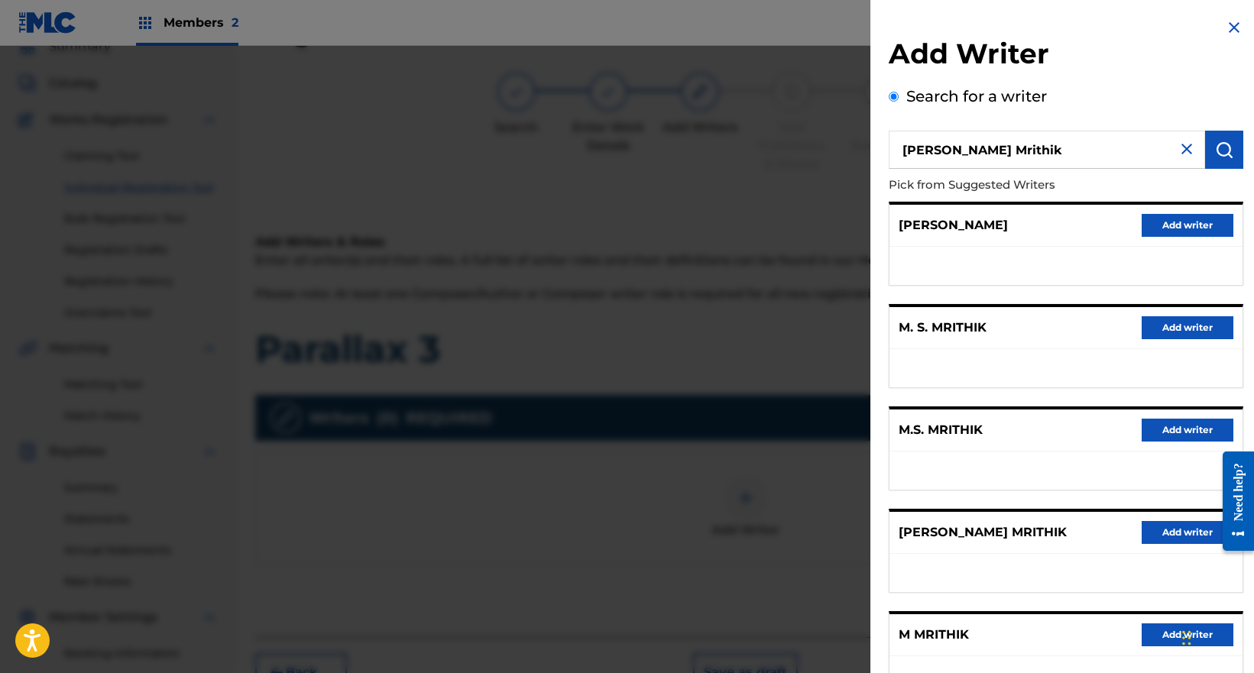
click at [1162, 526] on button "Add writer" at bounding box center [1188, 532] width 92 height 23
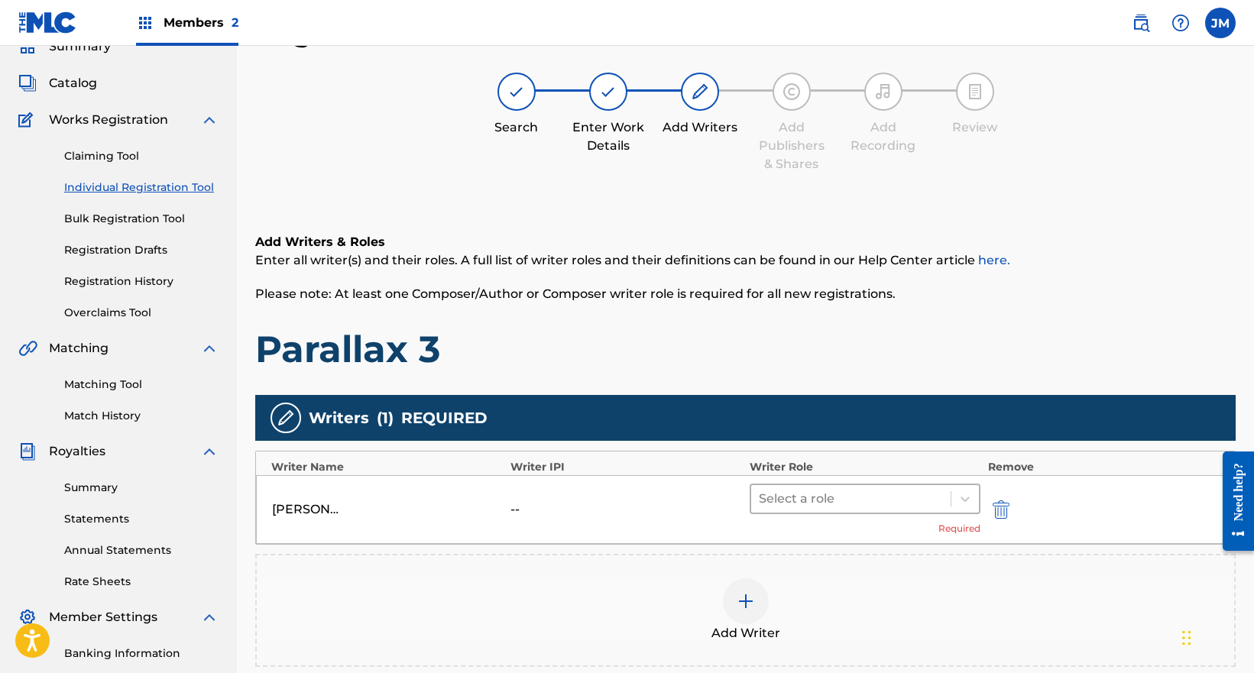
click at [807, 500] on div at bounding box center [851, 498] width 184 height 21
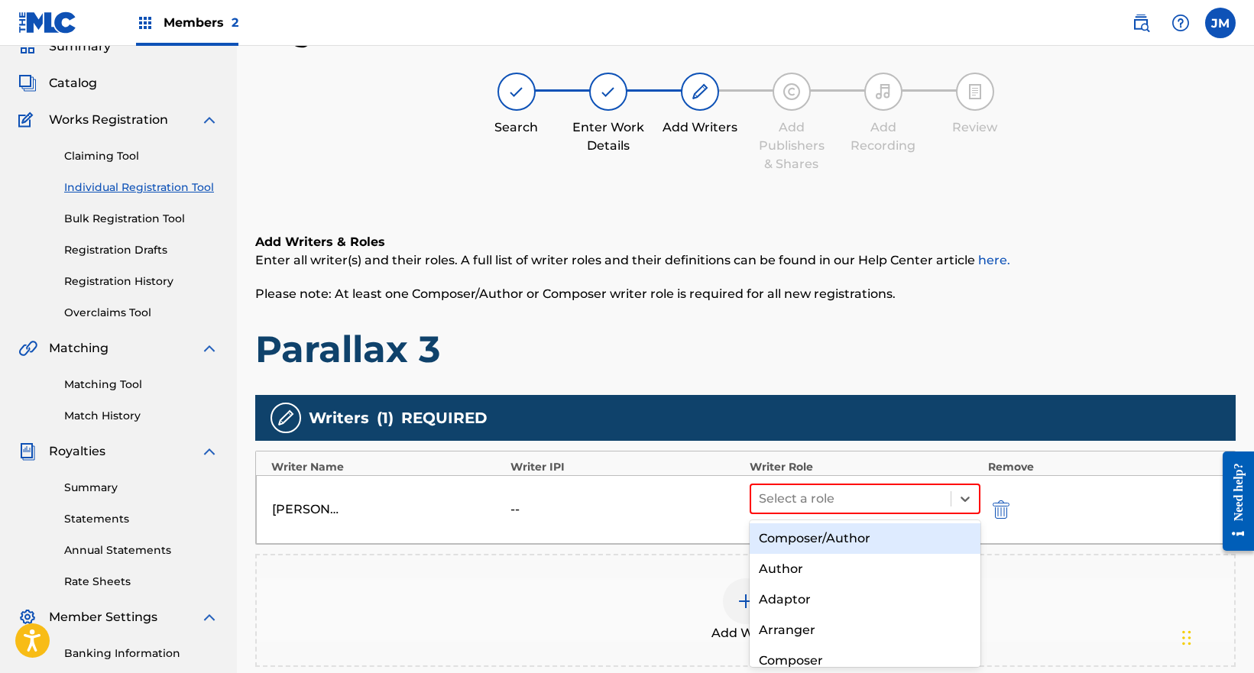
click at [777, 545] on div "Composer/Author" at bounding box center [865, 538] width 231 height 31
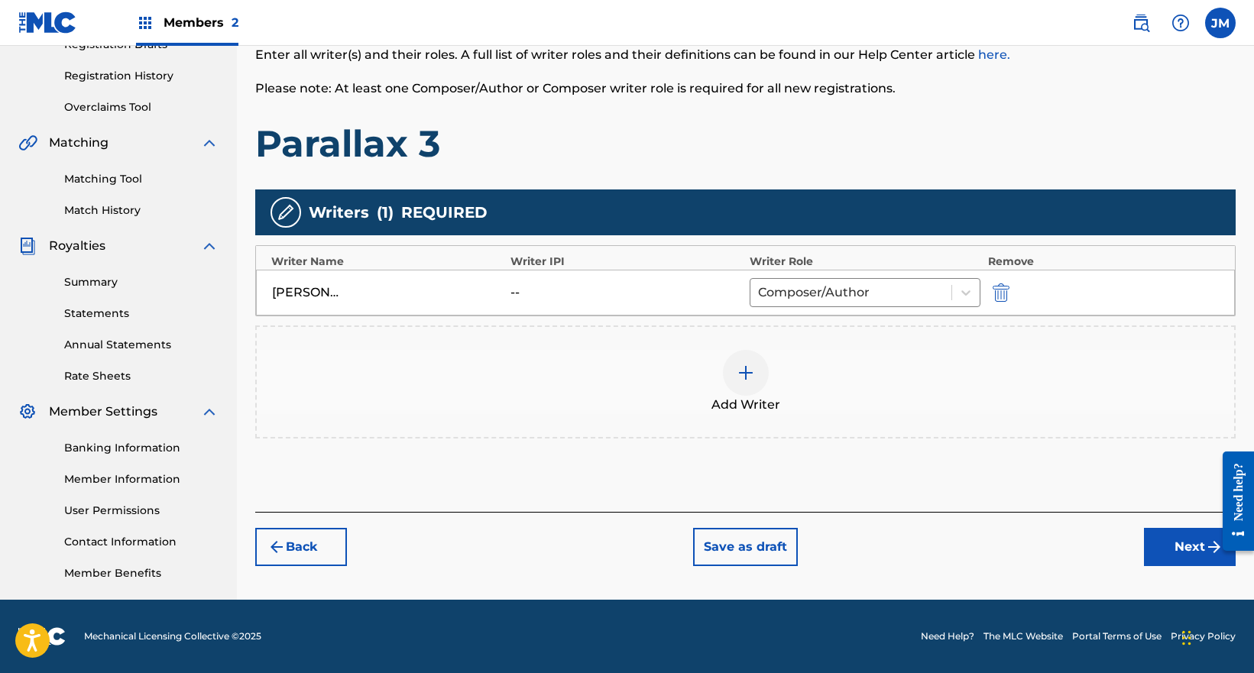
click at [1191, 556] on button "Next" at bounding box center [1190, 547] width 92 height 38
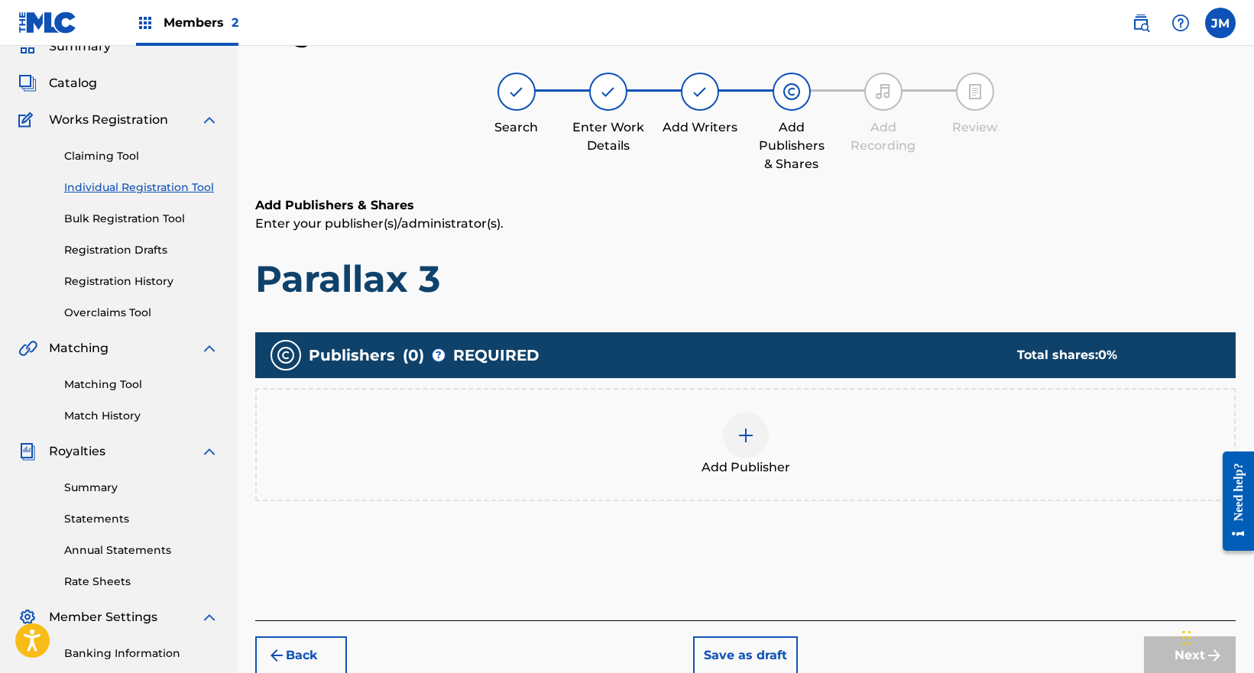
click at [811, 477] on div "Add Publisher" at bounding box center [745, 444] width 980 height 113
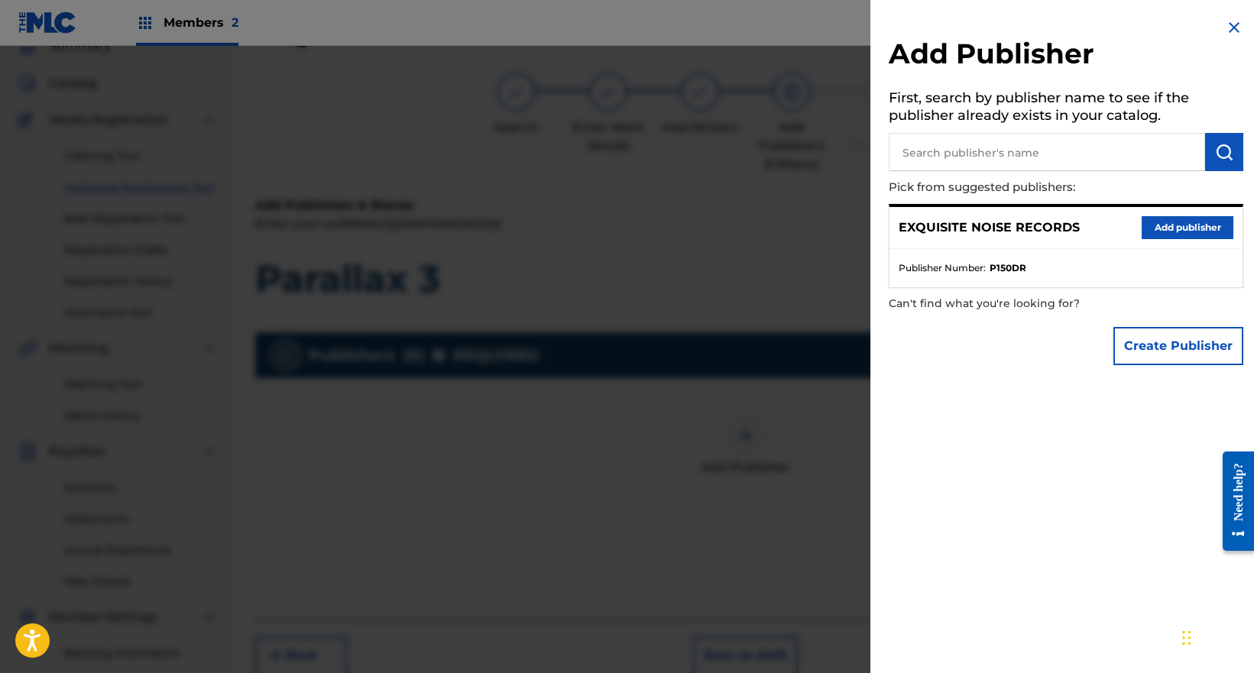
click at [1150, 225] on button "Add publisher" at bounding box center [1188, 227] width 92 height 23
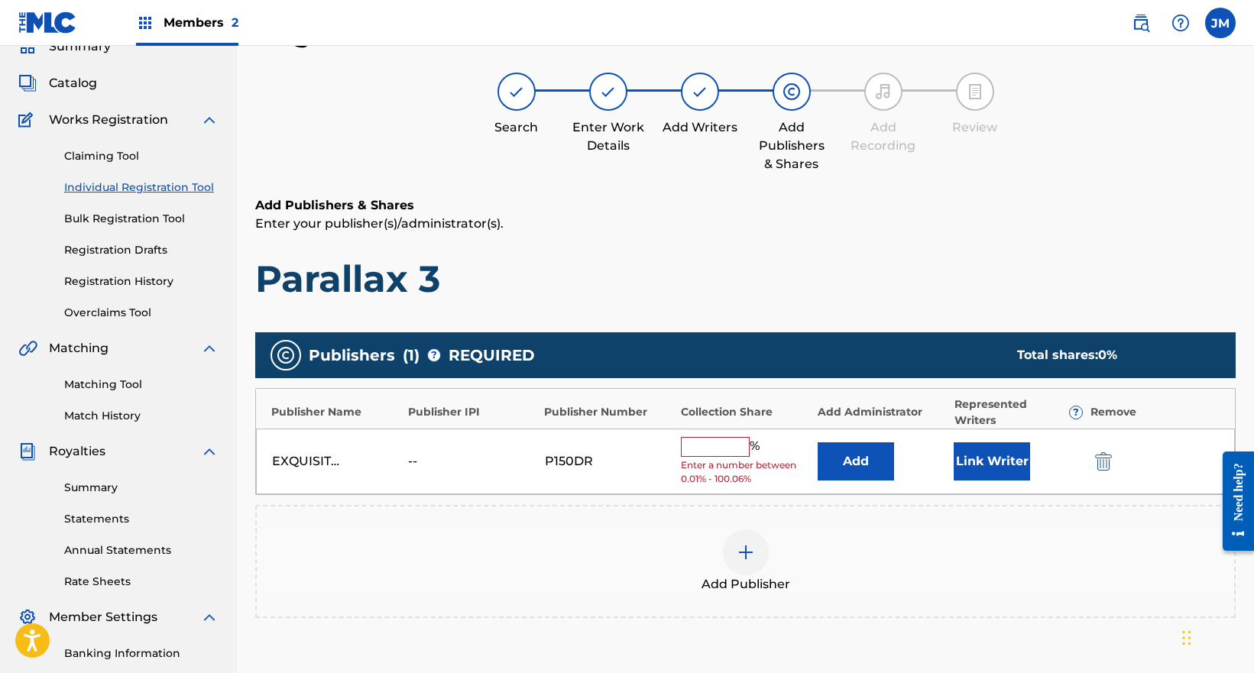
click at [728, 448] on input "text" at bounding box center [715, 447] width 69 height 20
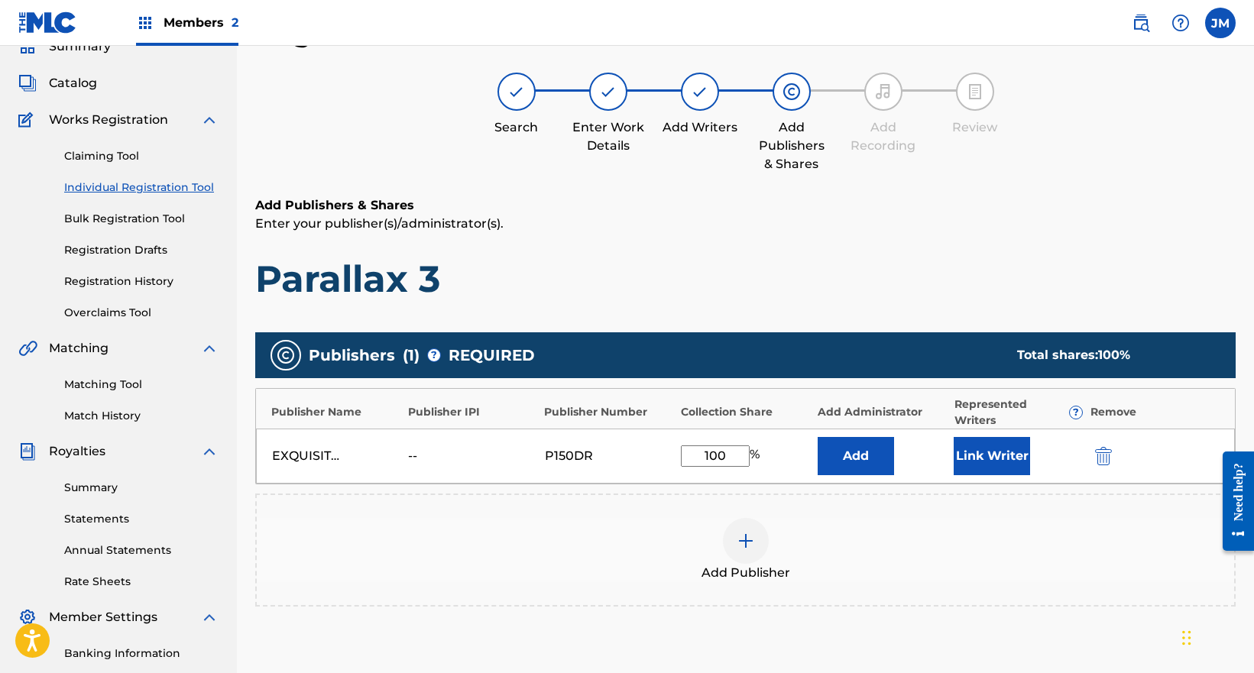
type input "100"
click at [981, 460] on button "Link Writer" at bounding box center [992, 456] width 76 height 38
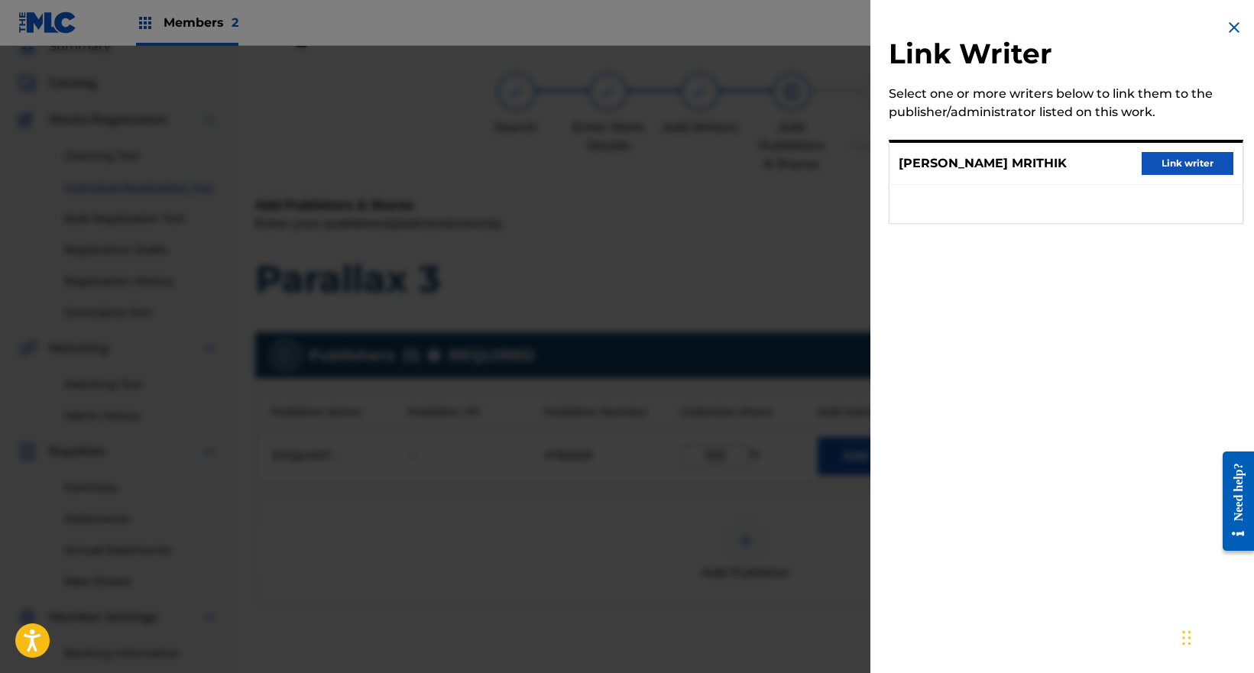
click at [1155, 158] on button "Link writer" at bounding box center [1188, 163] width 92 height 23
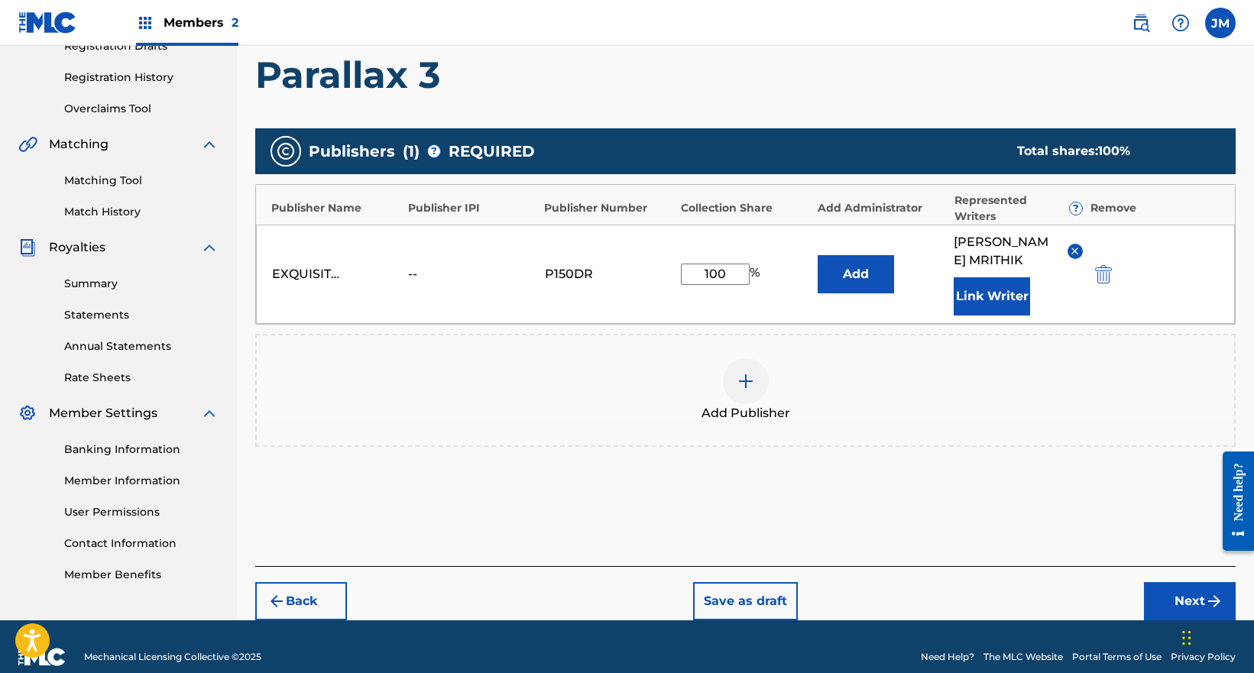
scroll to position [275, 0]
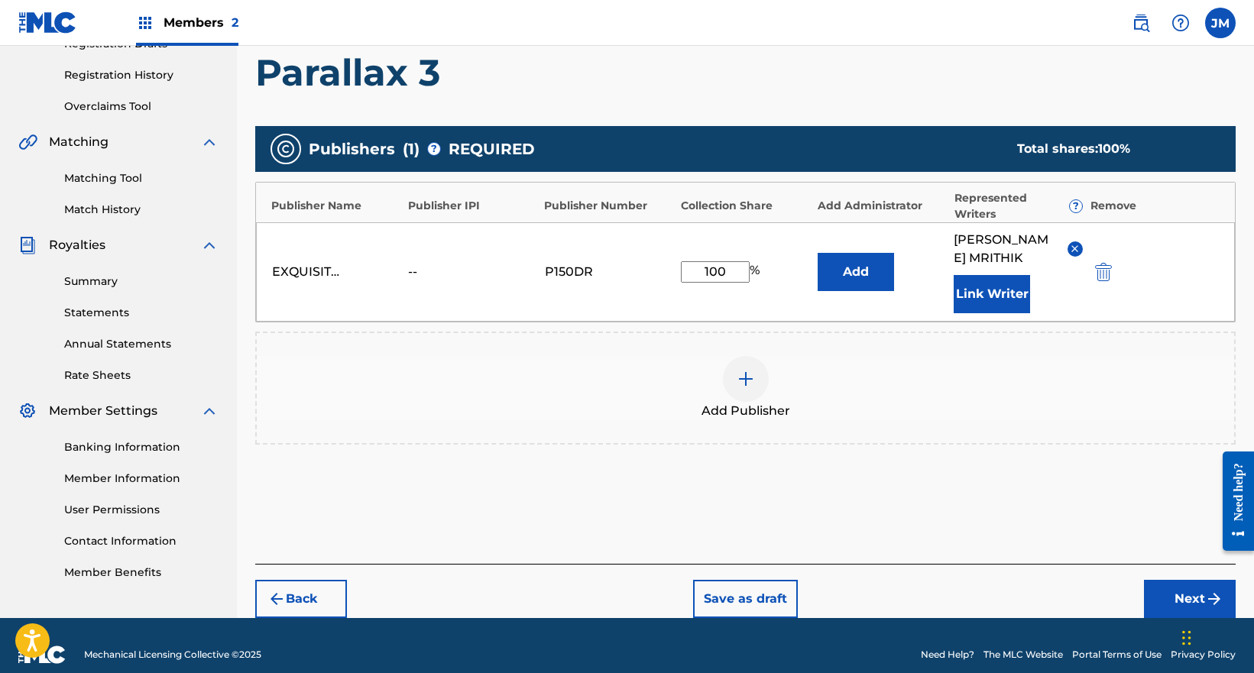
click at [1185, 588] on button "Next" at bounding box center [1190, 599] width 92 height 38
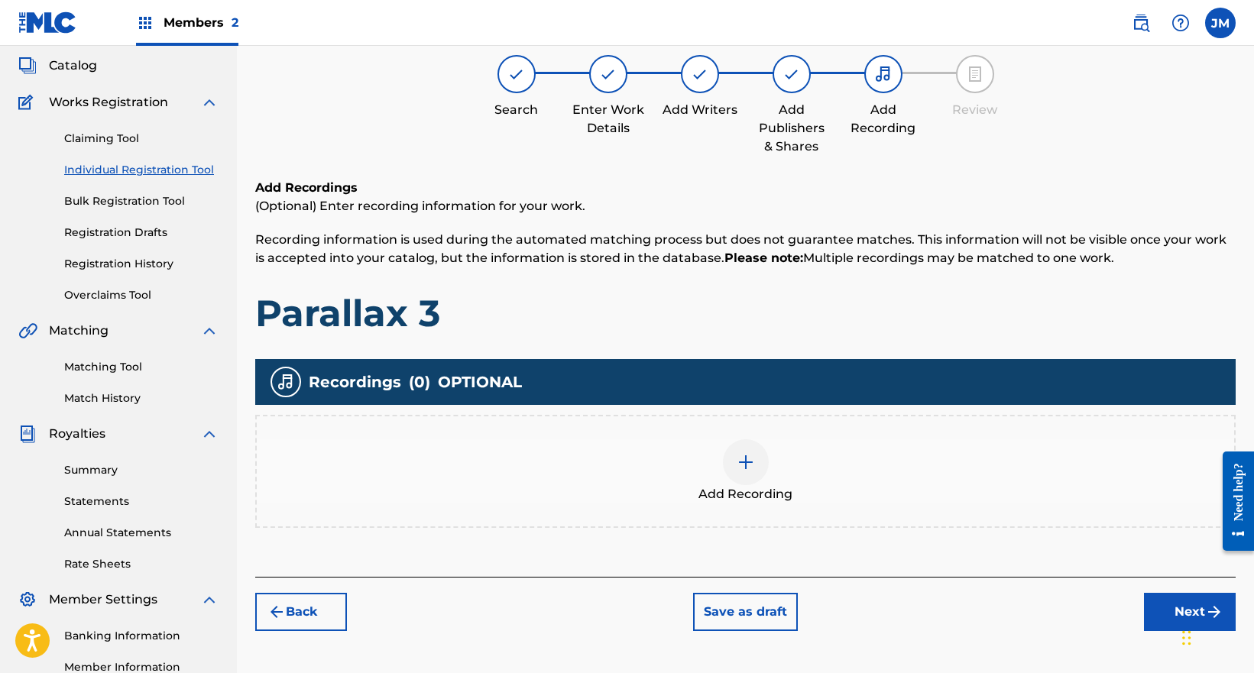
scroll to position [69, 0]
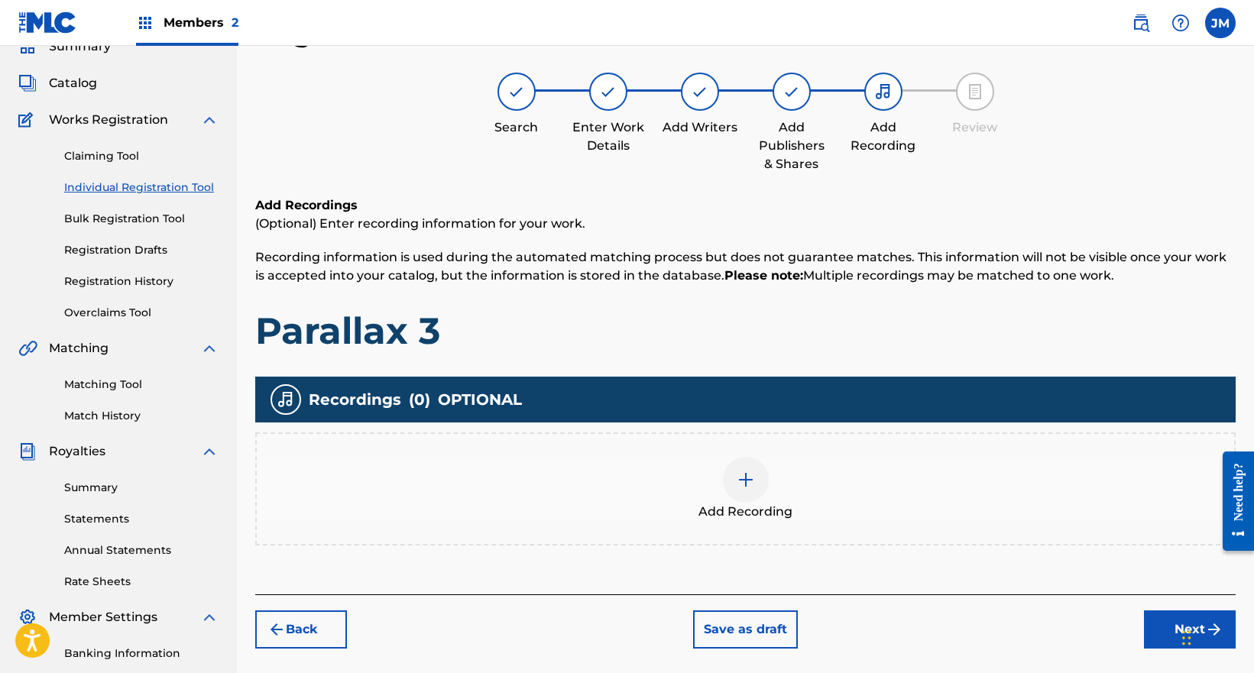
click at [800, 500] on div "Add Recording" at bounding box center [745, 489] width 977 height 64
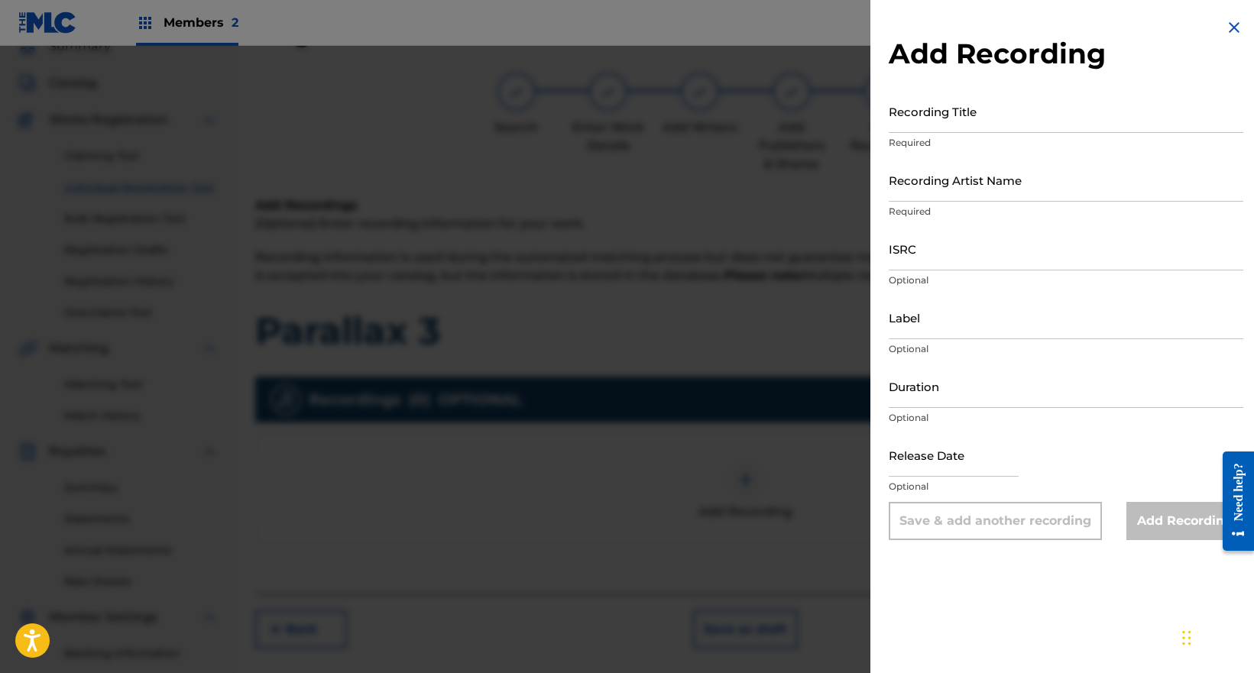
click at [988, 119] on input "Recording Title" at bounding box center [1066, 111] width 355 height 44
paste input "Parallax 3"
type input "Parallax 3"
paste input "Mrithik M S"
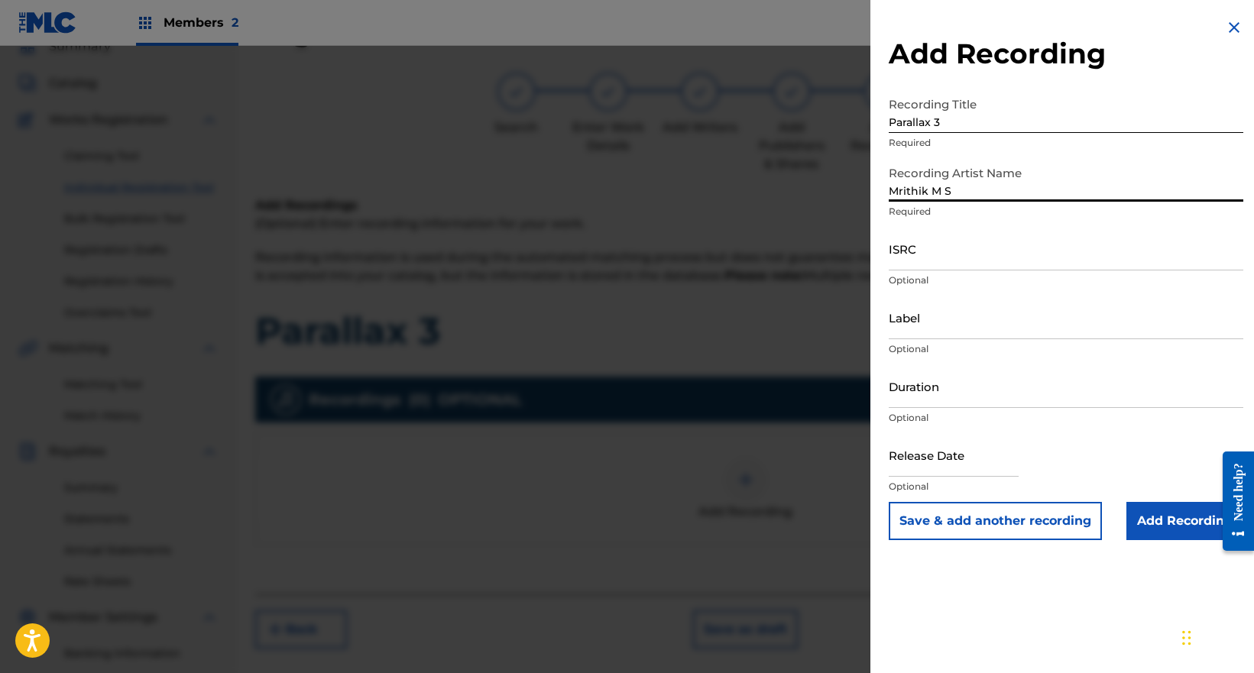
type input "Mrithik M S"
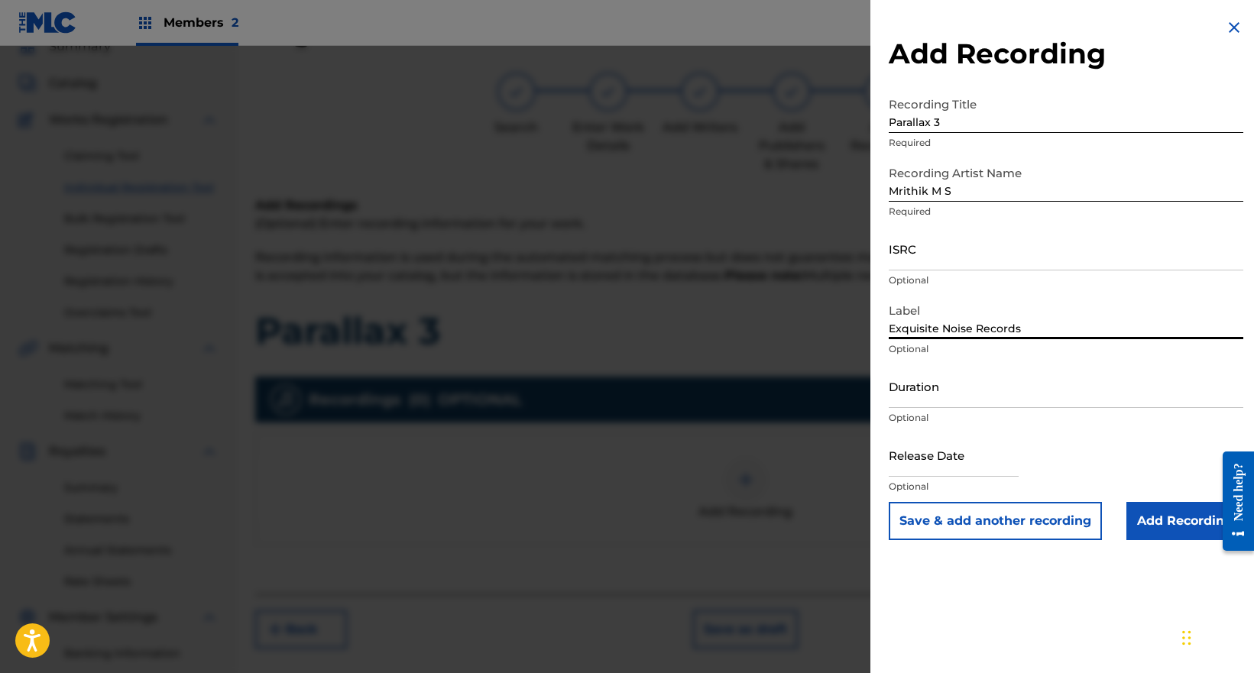
type input "Exquisite Noise Records"
click at [1156, 517] on input "Add Recording" at bounding box center [1184, 521] width 117 height 38
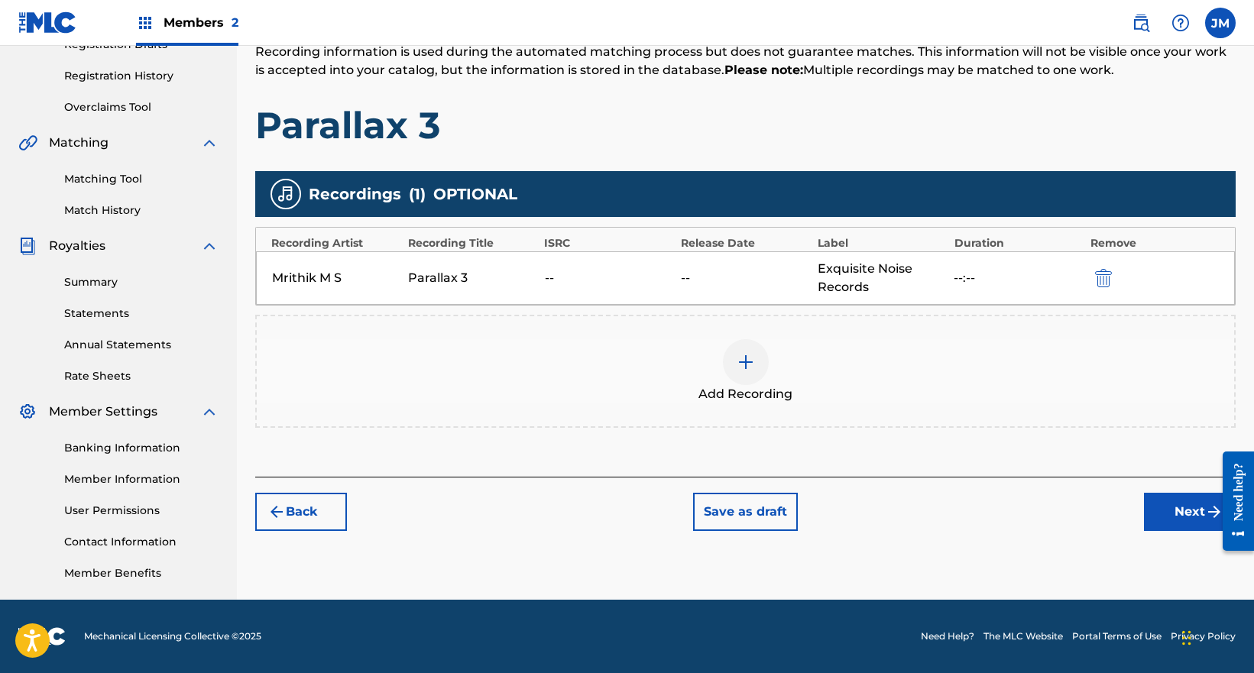
click at [1178, 511] on button "Next" at bounding box center [1190, 512] width 92 height 38
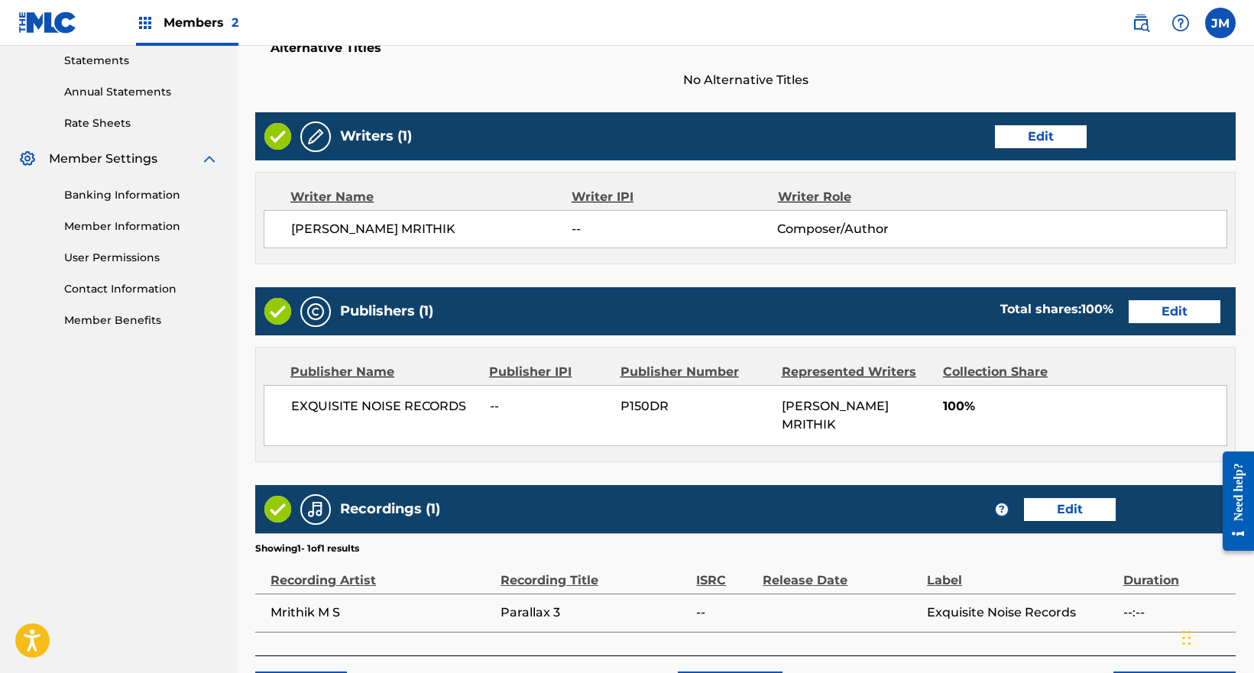
scroll to position [619, 0]
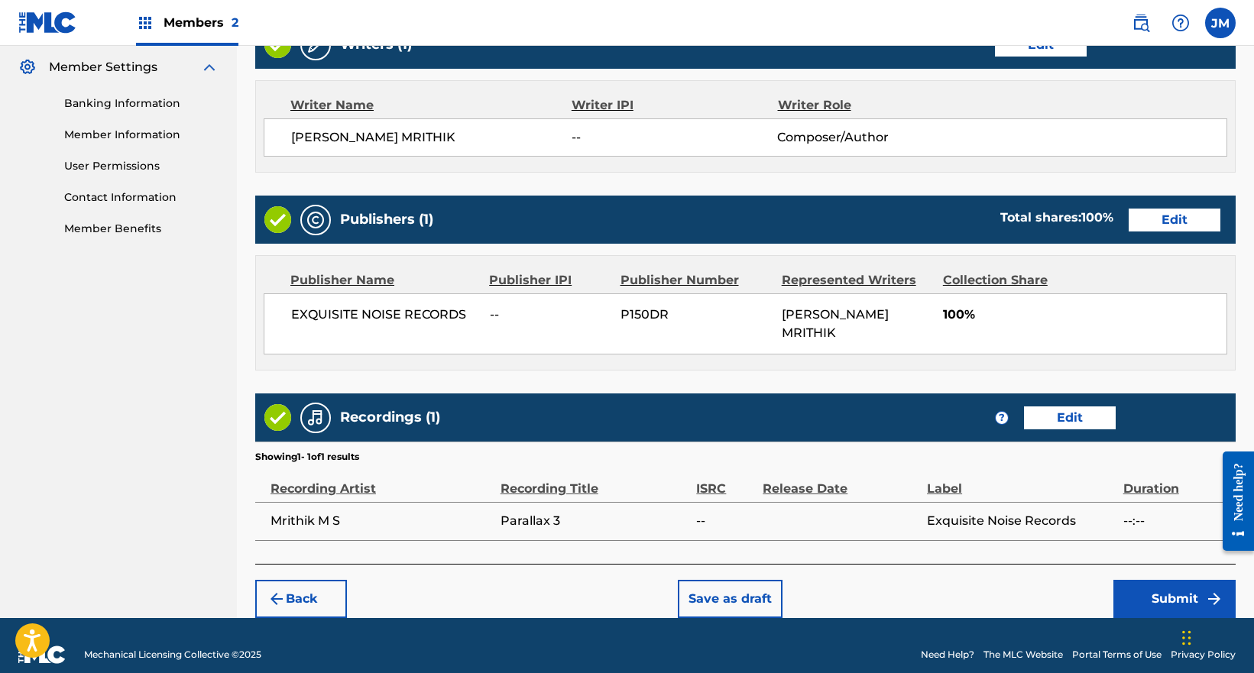
click at [1165, 580] on button "Submit" at bounding box center [1174, 599] width 122 height 38
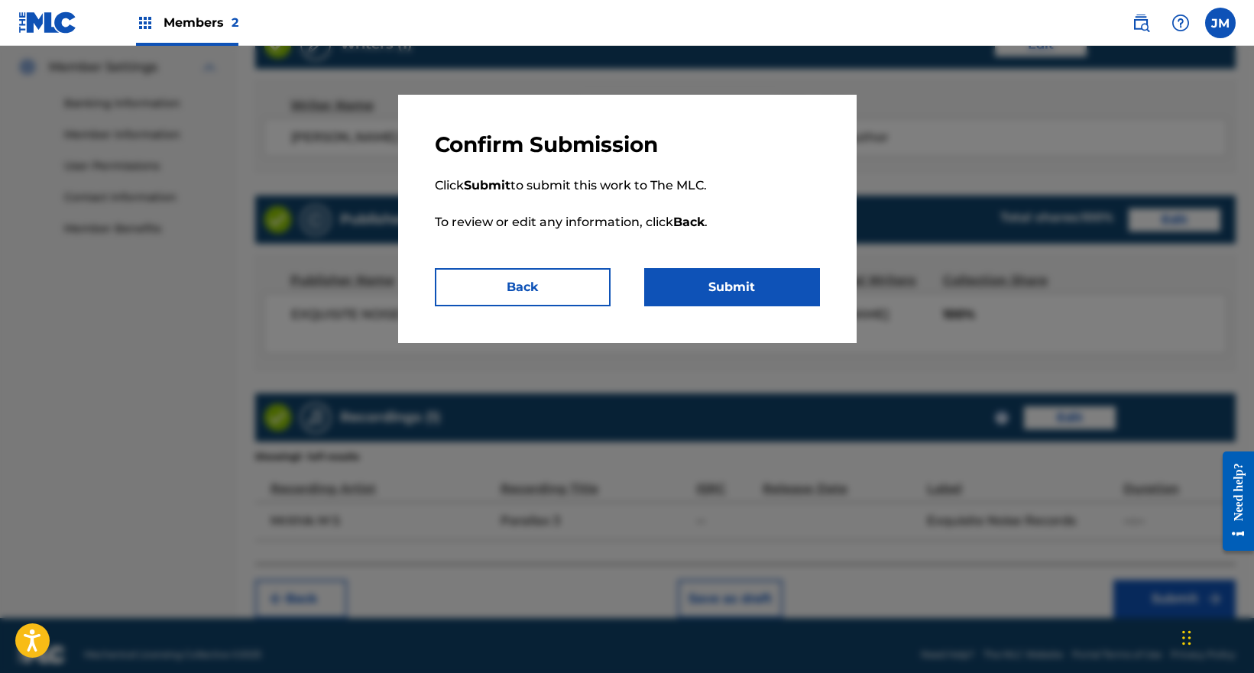
click at [750, 286] on button "Submit" at bounding box center [732, 287] width 176 height 38
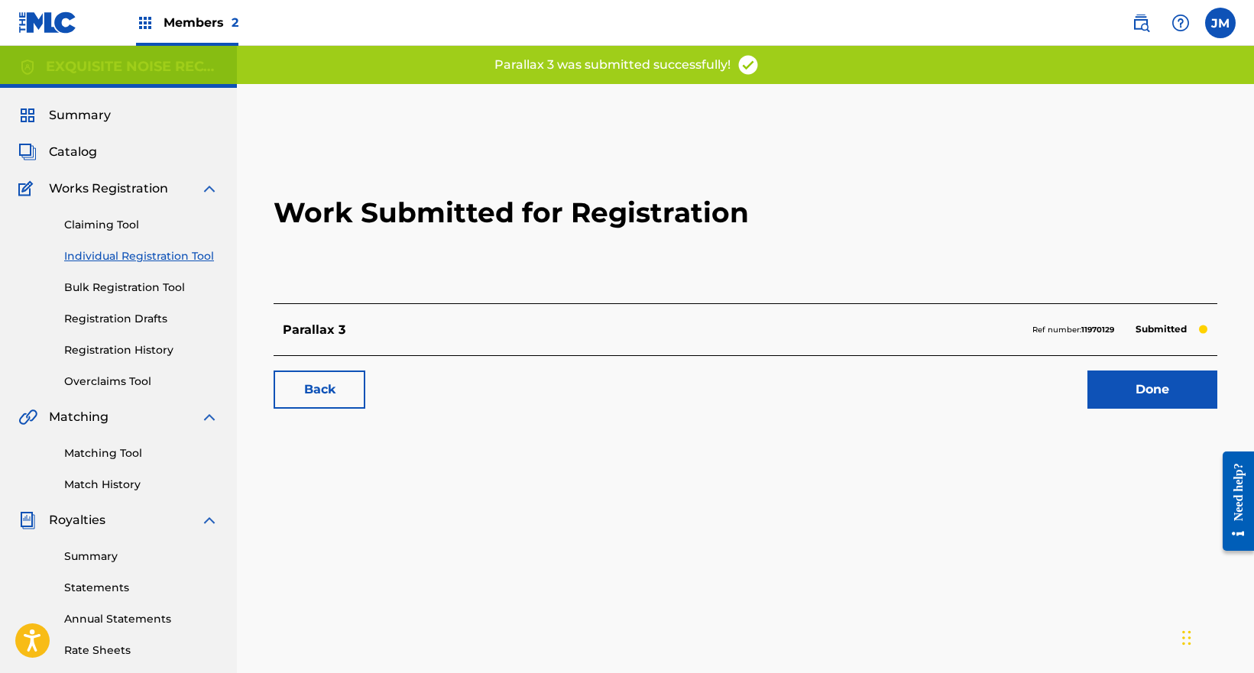
click at [1161, 387] on link "Done" at bounding box center [1152, 390] width 130 height 38
